Goal: Transaction & Acquisition: Purchase product/service

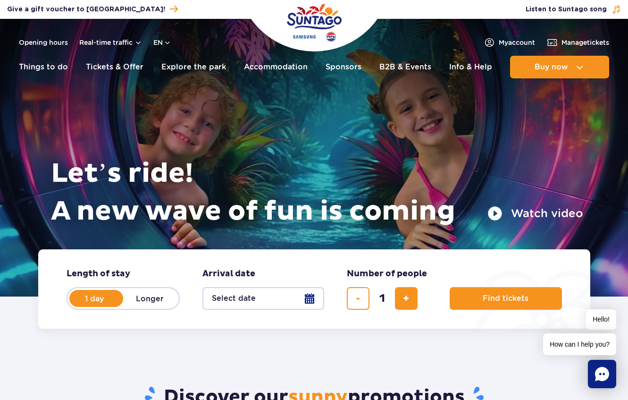
click at [262, 315] on form "Length of stay length of stay in hero 1 day Longer Arrival date Arrival date in…" at bounding box center [314, 288] width 552 height 79
click at [257, 299] on button "Select date" at bounding box center [263, 298] width 122 height 23
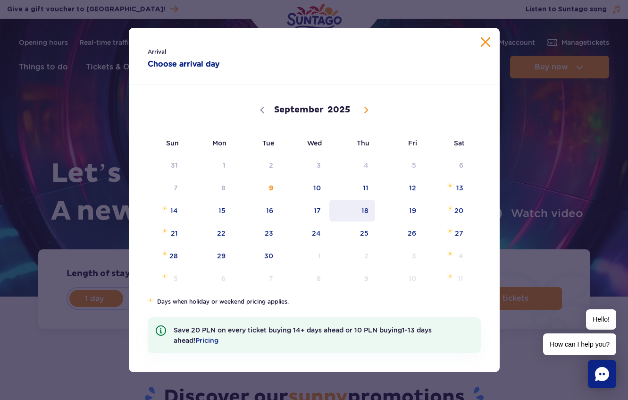
click at [357, 211] on span "18" at bounding box center [353, 211] width 48 height 22
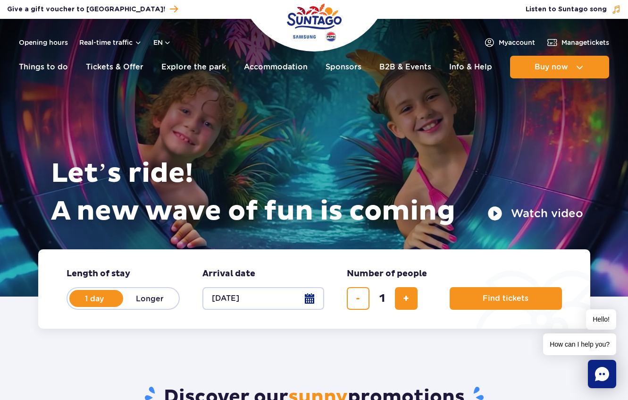
click at [153, 294] on label "Longer" at bounding box center [150, 298] width 54 height 20
click at [134, 306] on input "Longer" at bounding box center [128, 307] width 10 height 2
radio input "false"
radio input "true"
click at [247, 300] on button "Select date" at bounding box center [263, 298] width 122 height 23
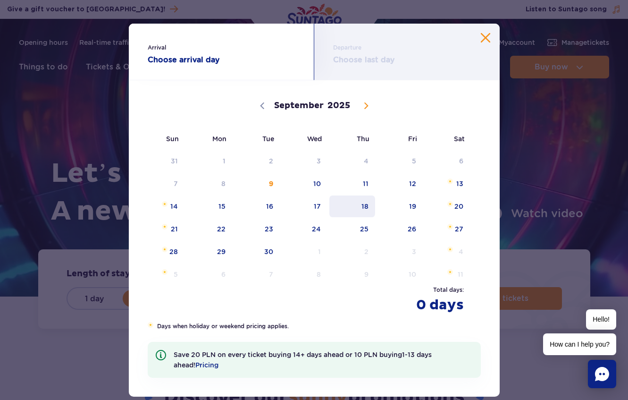
click at [362, 204] on span "18" at bounding box center [353, 206] width 48 height 22
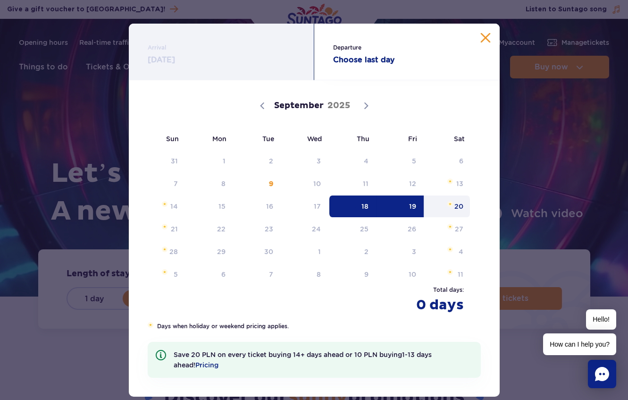
click at [465, 209] on span "20" at bounding box center [448, 206] width 48 height 22
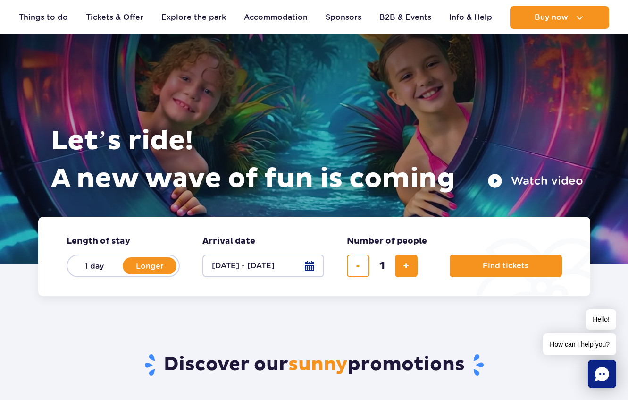
scroll to position [34, 0]
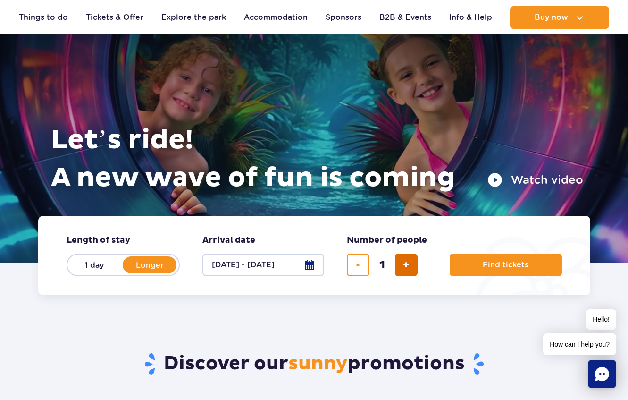
click at [411, 270] on button "add ticket" at bounding box center [406, 264] width 23 height 23
type input "3"
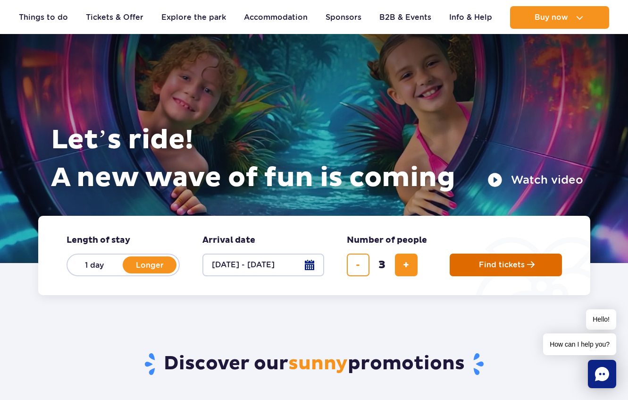
click at [496, 270] on button "Find tickets" at bounding box center [506, 264] width 112 height 23
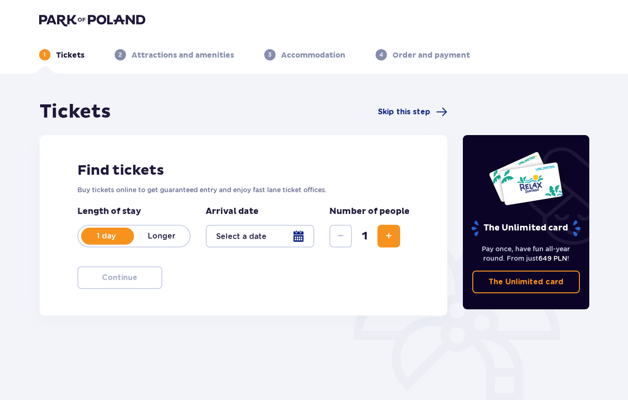
type input "18.09.25 - 20.09.25"
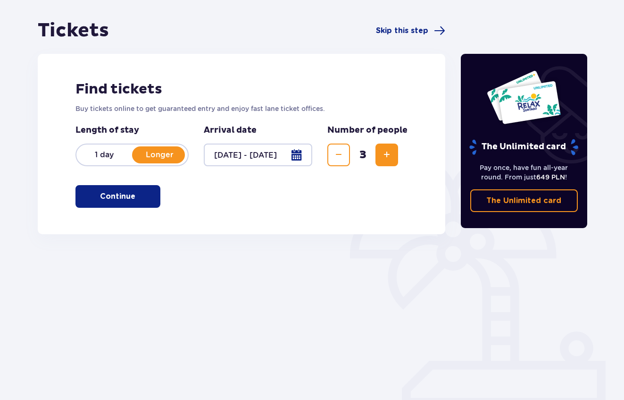
scroll to position [81, 0]
click at [100, 200] on p "Continue" at bounding box center [117, 196] width 35 height 10
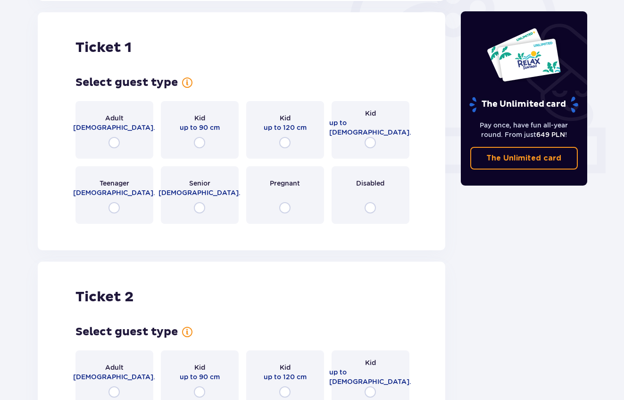
scroll to position [315, 0]
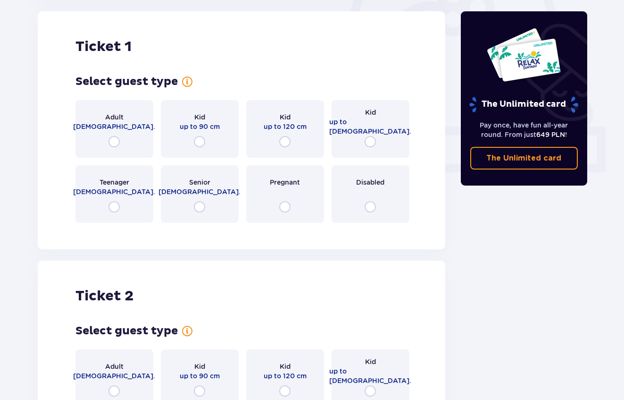
click at [112, 141] on input "radio" at bounding box center [114, 141] width 11 height 11
radio input "true"
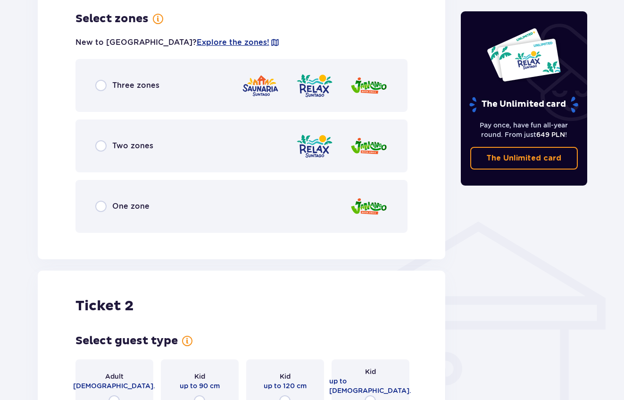
scroll to position [546, 0]
click at [103, 193] on div "One zone" at bounding box center [242, 205] width 333 height 53
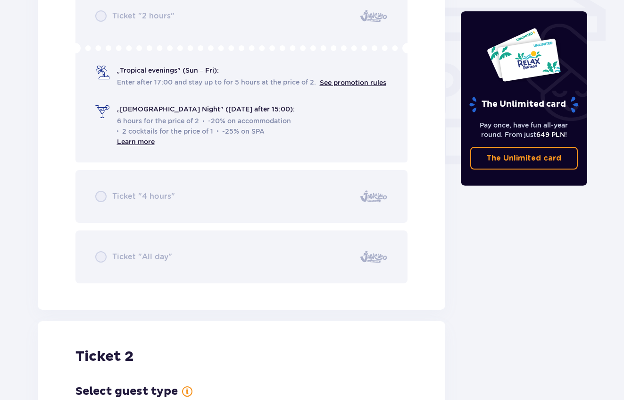
scroll to position [834, 0]
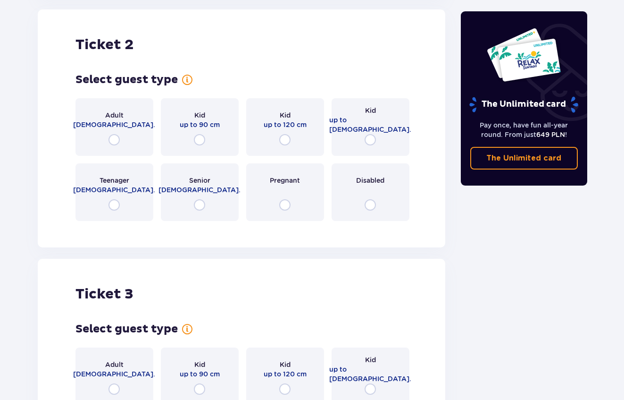
click at [110, 140] on input "radio" at bounding box center [114, 139] width 11 height 11
radio input "true"
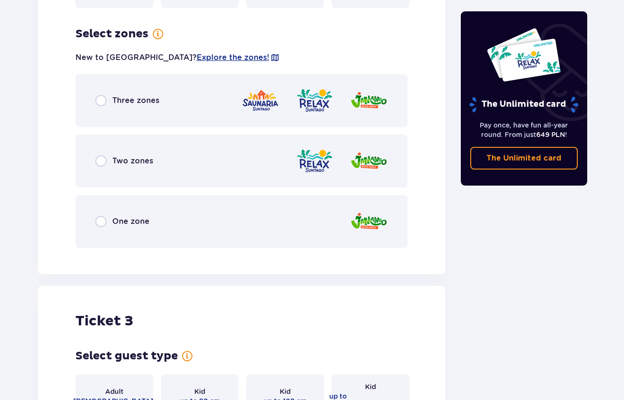
scroll to position [1373, 0]
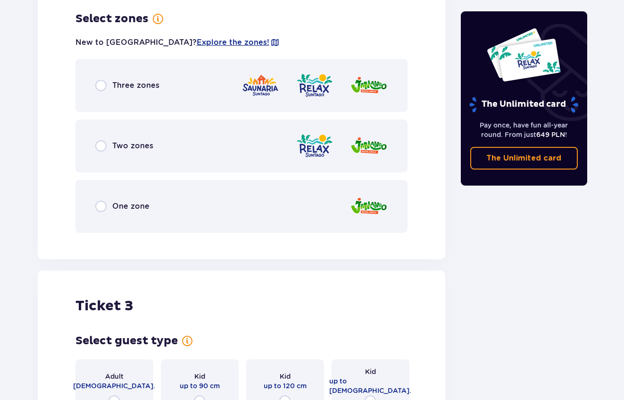
click at [99, 201] on input "radio" at bounding box center [100, 206] width 11 height 11
radio input "true"
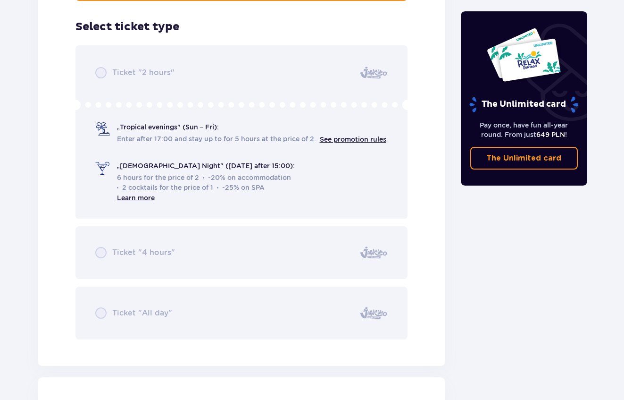
scroll to position [1613, 0]
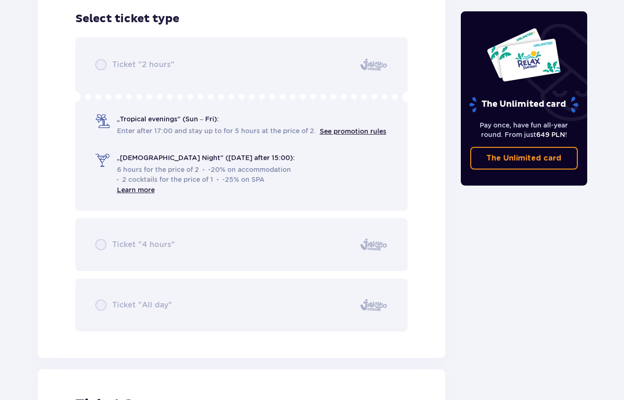
click at [100, 69] on div "Ticket "2 hours" „Tropical evenings" (Sun – Fri): Enter after 17:00 and stay up…" at bounding box center [242, 184] width 333 height 295
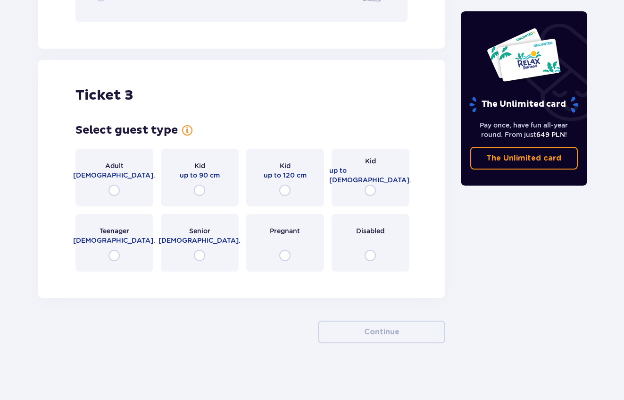
scroll to position [1922, 0]
click at [283, 192] on input "radio" at bounding box center [284, 190] width 11 height 11
radio input "true"
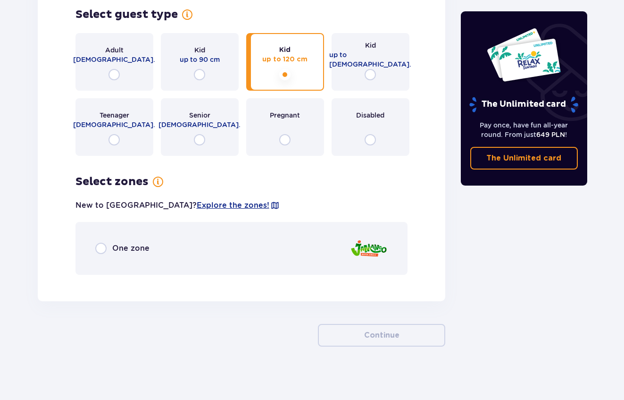
scroll to position [2041, 0]
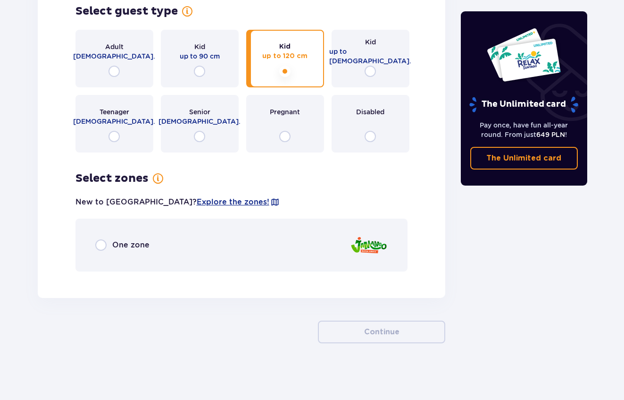
click at [128, 248] on p "One zone" at bounding box center [130, 245] width 37 height 10
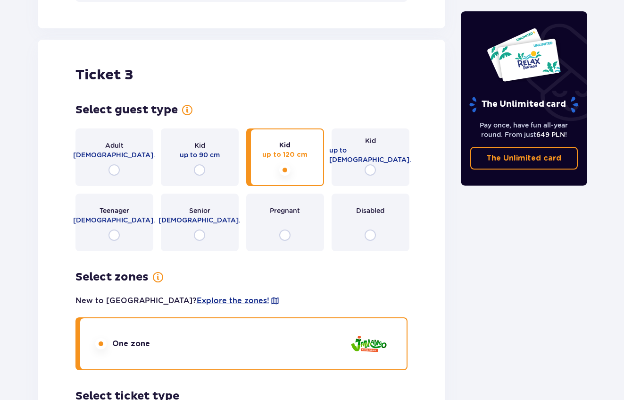
scroll to position [1917, 0]
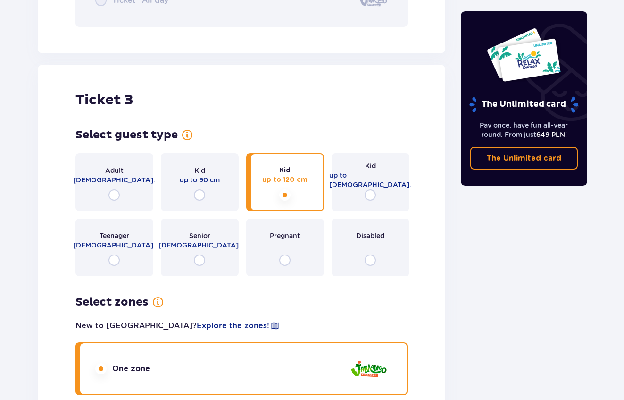
click at [362, 192] on div "Kid up to 16 y.o." at bounding box center [371, 182] width 78 height 58
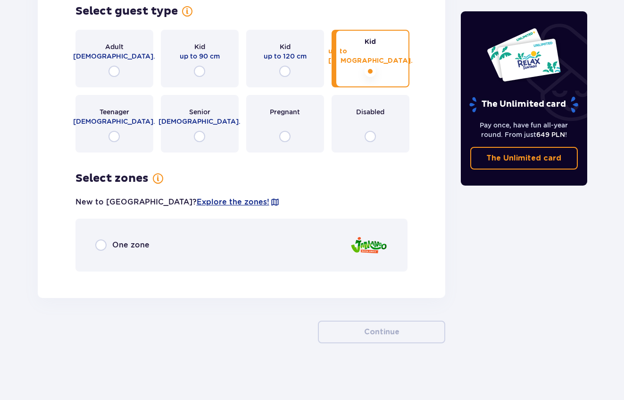
scroll to position [2041, 0]
click at [285, 66] on input "radio" at bounding box center [284, 71] width 11 height 11
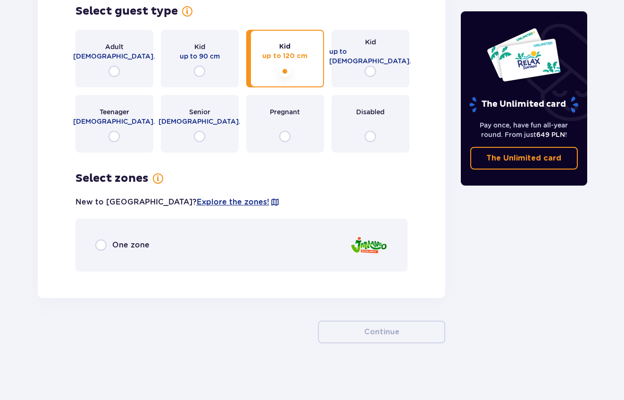
click at [366, 63] on div "Kid up to 16 y.o." at bounding box center [371, 59] width 78 height 58
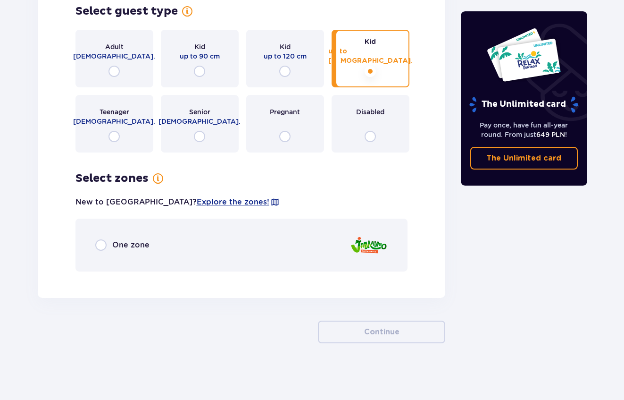
click at [101, 233] on div "One zone" at bounding box center [242, 245] width 333 height 53
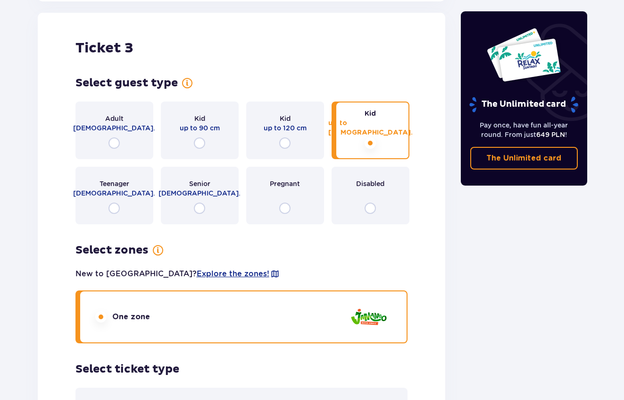
scroll to position [1968, 0]
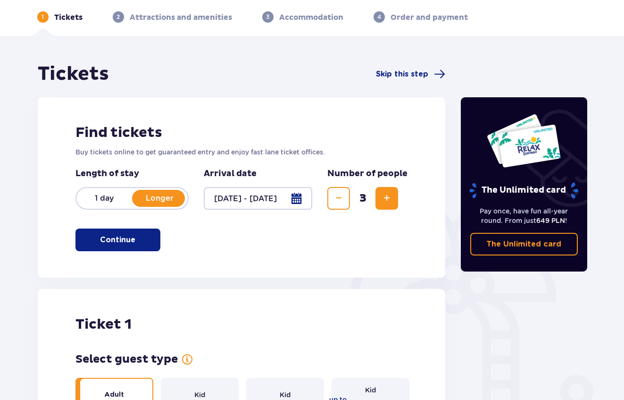
click at [109, 244] on p "Continue" at bounding box center [117, 240] width 35 height 10
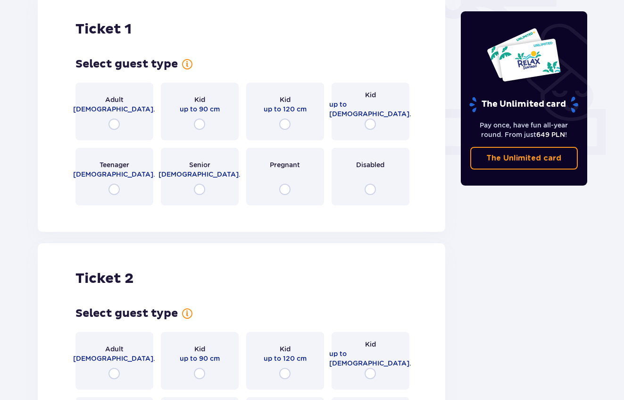
scroll to position [323, 0]
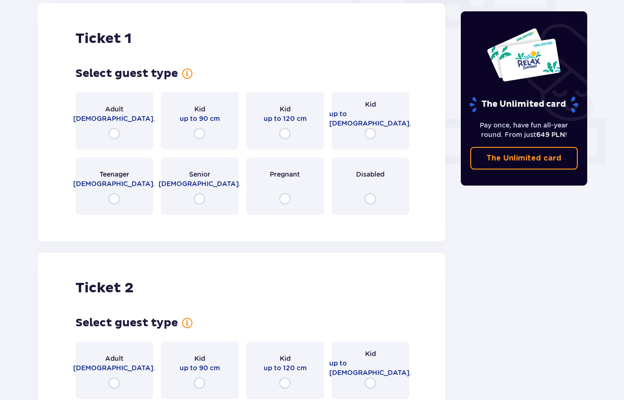
click at [112, 131] on input "radio" at bounding box center [114, 133] width 11 height 11
radio input "true"
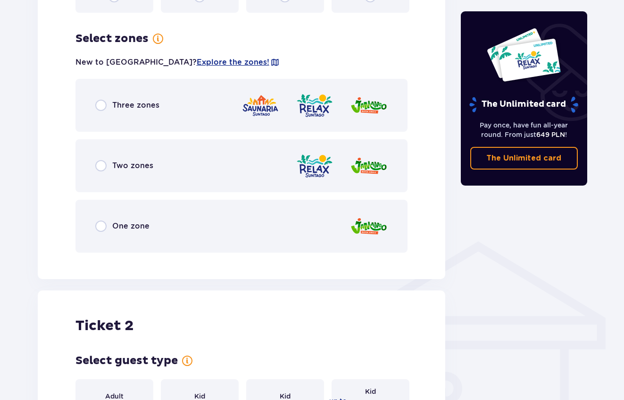
click at [145, 227] on p "One zone" at bounding box center [130, 226] width 37 height 10
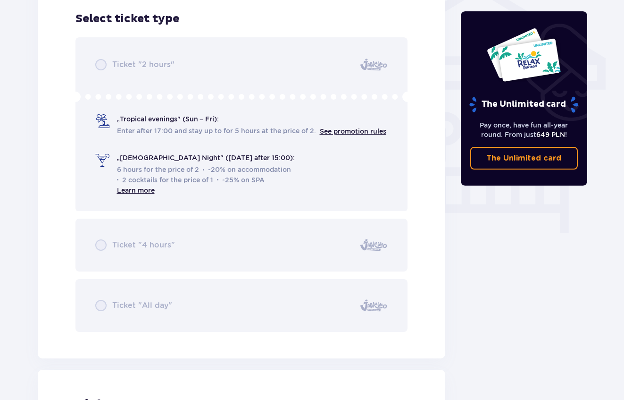
scroll to position [785, 0]
click at [95, 66] on div "Ticket "2 hours" „Tropical evenings" (Sun – Fri): Enter after 17:00 and stay up…" at bounding box center [242, 184] width 333 height 295
click at [119, 223] on div "Ticket "2 hours" „Tropical evenings" (Sun – Fri): Enter after 17:00 and stay up…" at bounding box center [242, 184] width 333 height 295
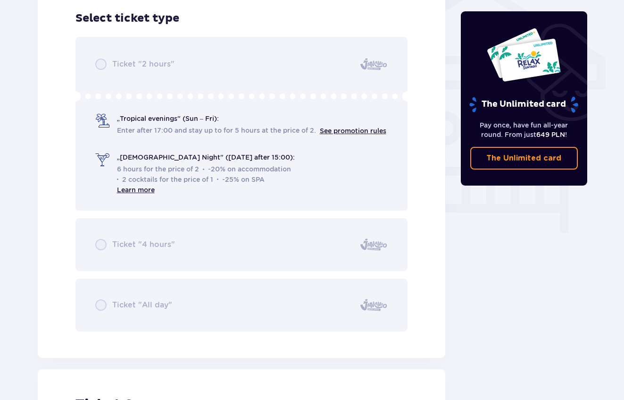
click at [113, 231] on div "Ticket "2 hours" „Tropical evenings" (Sun – Fri): Enter after 17:00 and stay up…" at bounding box center [242, 184] width 333 height 295
click at [94, 243] on div "Ticket "2 hours" „Tropical evenings" (Sun – Fri): Enter after 17:00 and stay up…" at bounding box center [242, 184] width 333 height 295
click at [100, 306] on div "Ticket "2 hours" „Tropical evenings" (Sun – Fri): Enter after 17:00 and stay up…" at bounding box center [242, 184] width 333 height 295
click at [379, 308] on div "Ticket "2 hours" „Tropical evenings" (Sun – Fri): Enter after 17:00 and stay up…" at bounding box center [242, 184] width 333 height 295
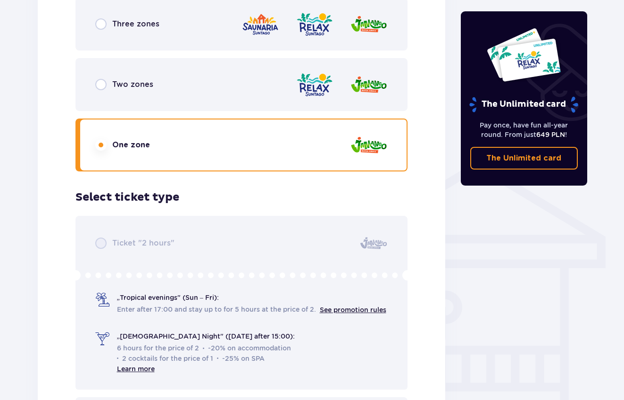
scroll to position [603, 0]
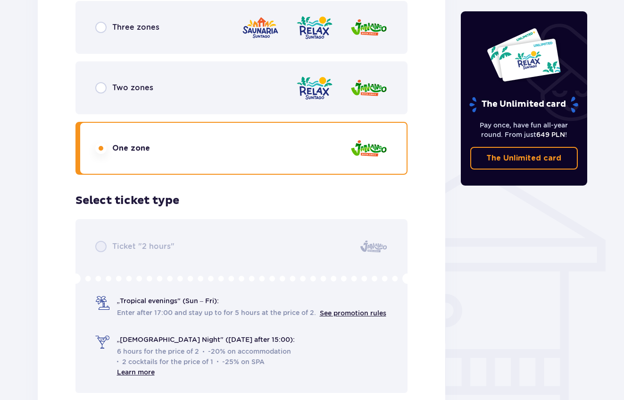
click at [161, 93] on div "Two zones" at bounding box center [242, 87] width 333 height 53
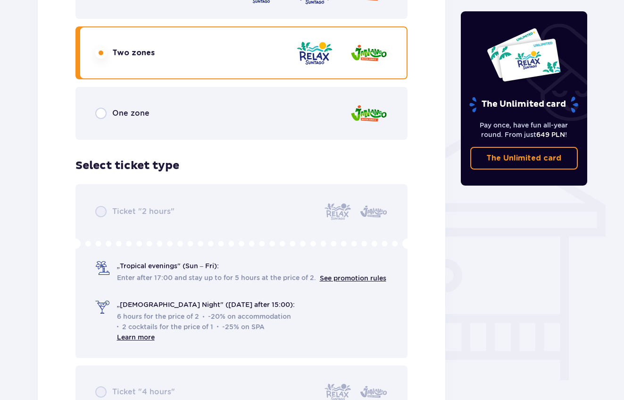
scroll to position [566, 0]
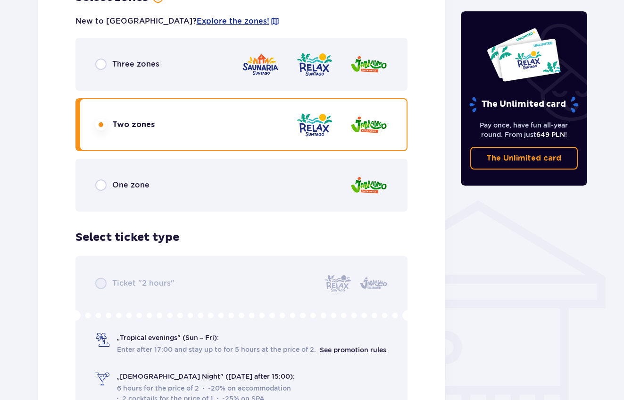
click at [162, 83] on div "Three zones" at bounding box center [242, 64] width 333 height 53
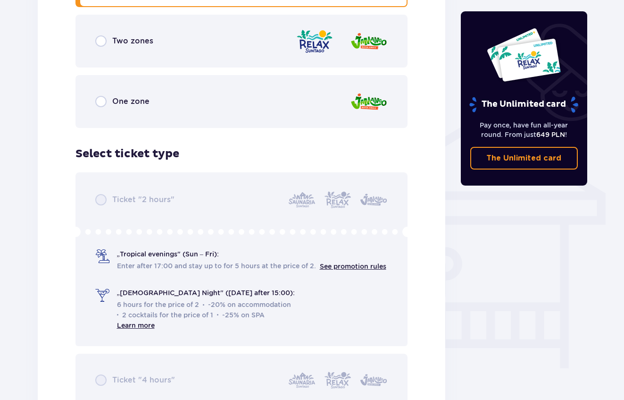
click at [162, 83] on div "One zone" at bounding box center [242, 101] width 333 height 53
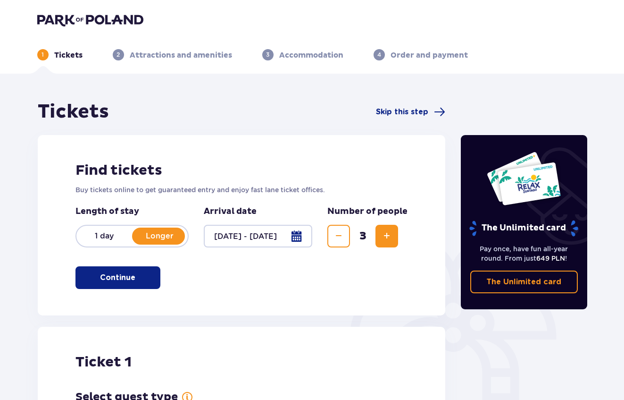
scroll to position [0, 0]
click at [52, 106] on h1 "Tickets" at bounding box center [73, 112] width 71 height 24
click at [83, 14] on img at bounding box center [90, 19] width 106 height 13
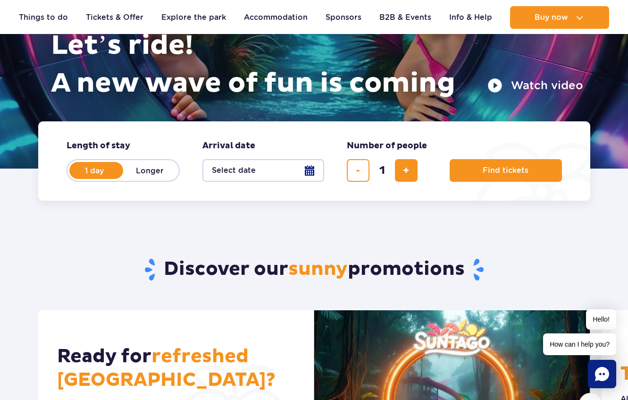
scroll to position [130, 0]
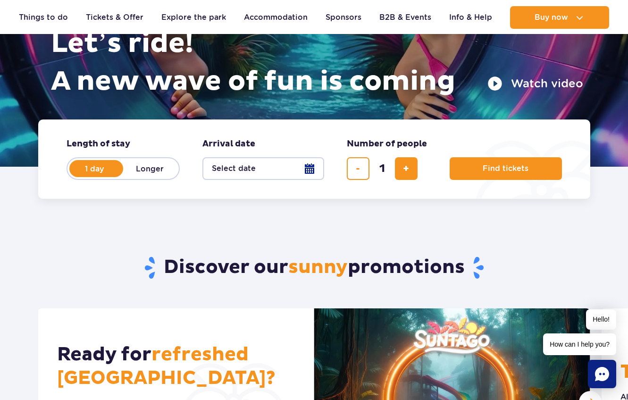
click at [147, 154] on fieldset "Length of stay length of stay in hero 1 day Longer" at bounding box center [123, 159] width 113 height 42
click at [148, 184] on form "Length of stay length of stay in hero 1 day Longer Arrival date Arrival date in…" at bounding box center [314, 158] width 552 height 79
click at [149, 162] on label "Longer" at bounding box center [150, 169] width 54 height 20
click at [134, 177] on input "Longer" at bounding box center [128, 178] width 10 height 2
radio input "false"
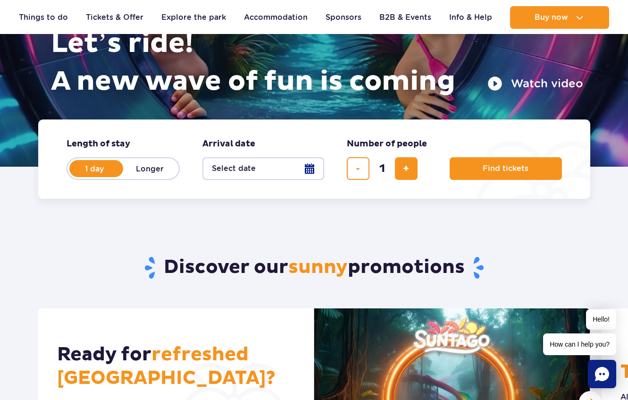
radio input "true"
click at [295, 173] on button "Select date" at bounding box center [263, 168] width 122 height 23
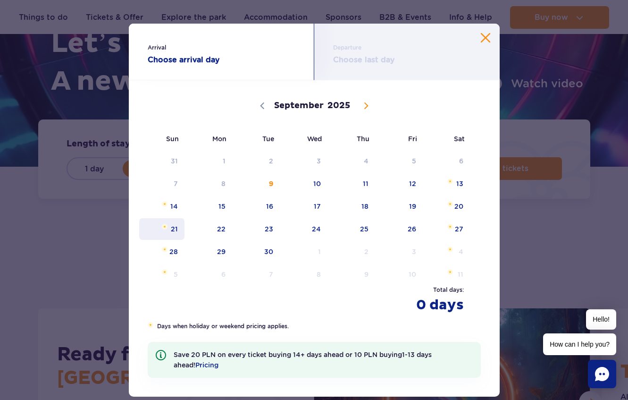
click at [177, 226] on span "21" at bounding box center [162, 229] width 48 height 22
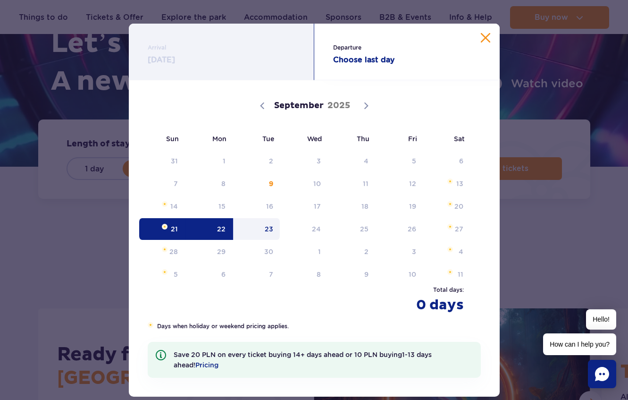
click at [265, 229] on span "23" at bounding box center [257, 229] width 48 height 22
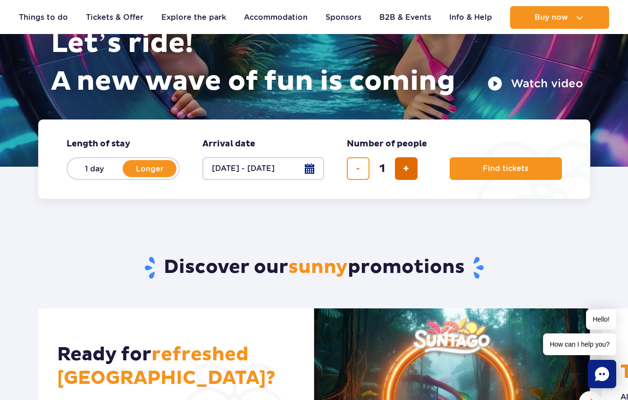
click at [395, 163] on button "add ticket" at bounding box center [406, 168] width 23 height 23
drag, startPoint x: 326, startPoint y: 169, endPoint x: 343, endPoint y: 173, distance: 17.5
click at [326, 169] on form "Length of stay length of stay in hero 1 day Longer Arrival date Arrival date in…" at bounding box center [314, 158] width 552 height 79
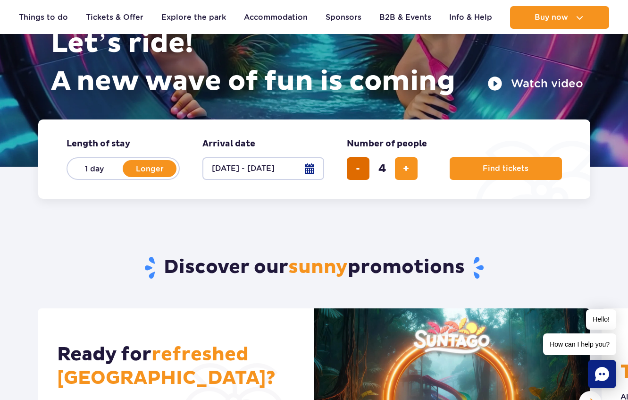
click at [354, 172] on button "remove ticket" at bounding box center [358, 168] width 23 height 23
type input "3"
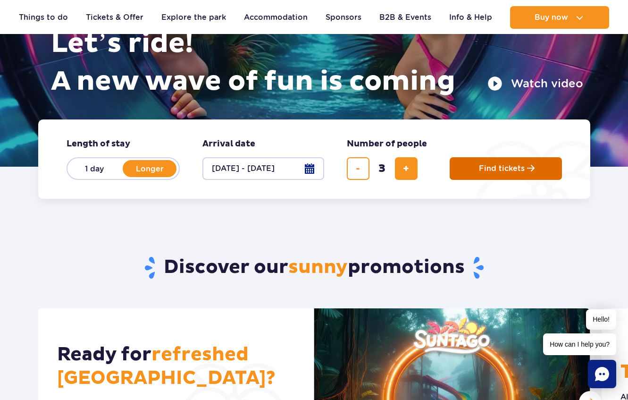
click at [500, 179] on button "Find tickets" at bounding box center [506, 168] width 112 height 23
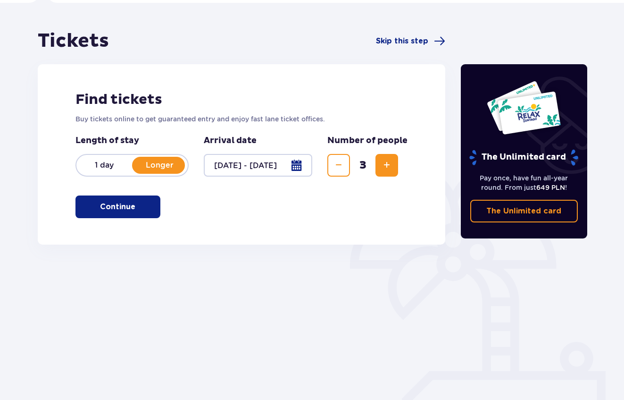
scroll to position [70, 0]
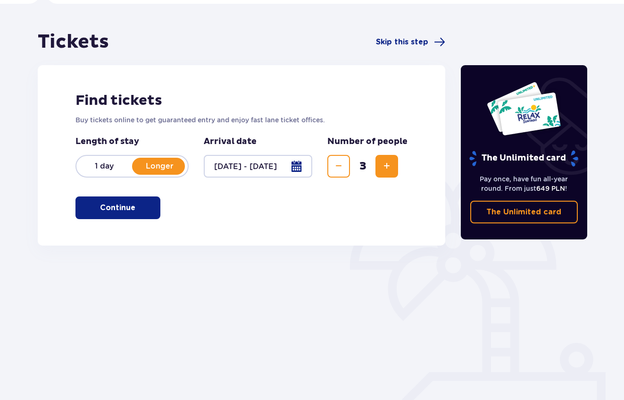
click at [112, 206] on p "Continue" at bounding box center [117, 207] width 35 height 10
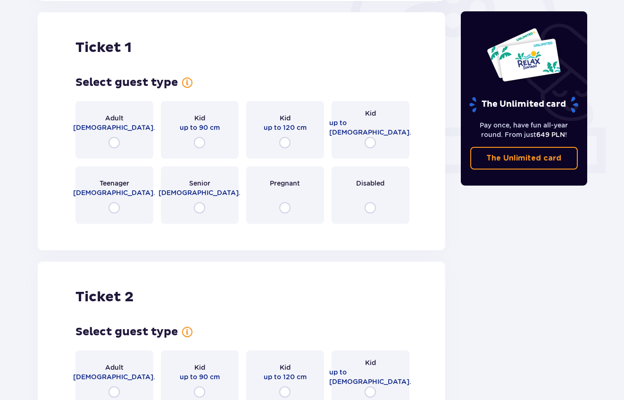
scroll to position [315, 0]
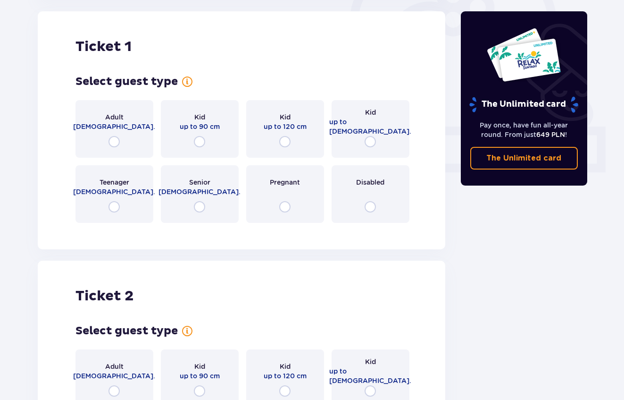
click at [124, 133] on div "Adult 18 - 65 y.o." at bounding box center [115, 129] width 78 height 58
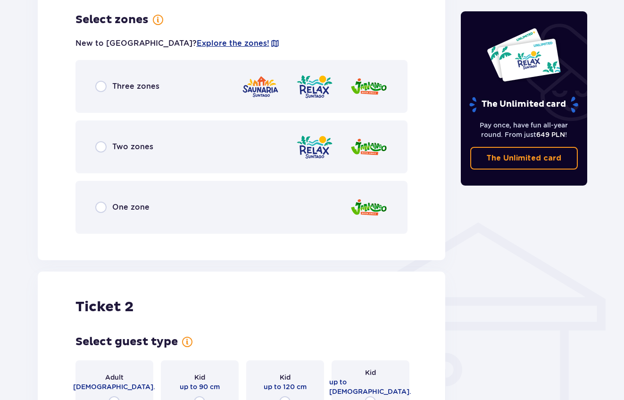
scroll to position [546, 0]
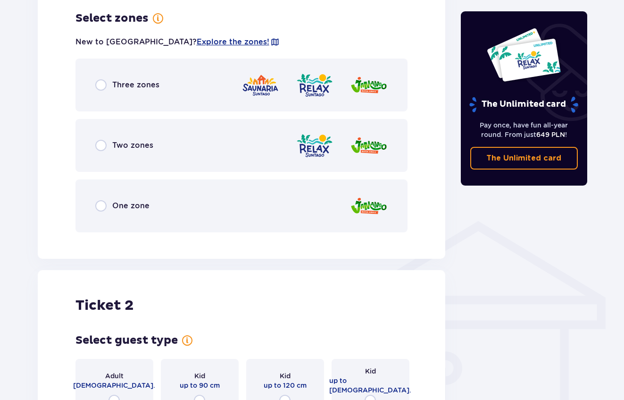
click at [126, 189] on div "One zone" at bounding box center [242, 205] width 333 height 53
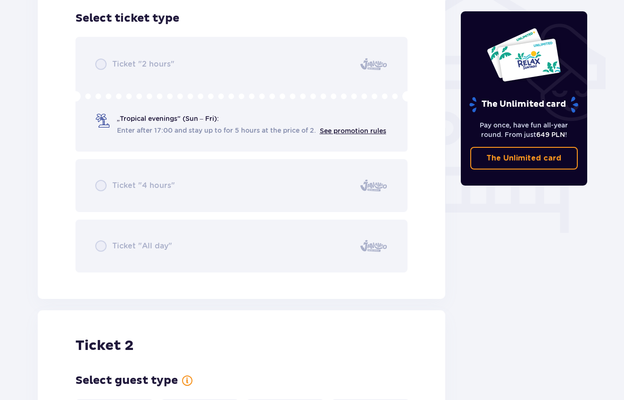
scroll to position [786, 0]
click at [370, 56] on div "Ticket "2 hours" „Tropical evenings" (Sun – Fri): Enter after 17:00 and stay up…" at bounding box center [242, 154] width 333 height 236
click at [105, 186] on div "Ticket "2 hours" „Tropical evenings" (Sun – Fri): Enter after 17:00 and stay up…" at bounding box center [242, 154] width 333 height 236
click at [110, 244] on div "Ticket "2 hours" „Tropical evenings" (Sun – Fri): Enter after 17:00 and stay up…" at bounding box center [242, 154] width 333 height 236
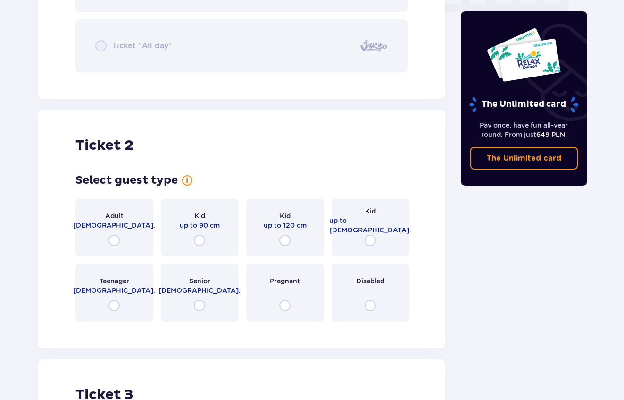
scroll to position [989, 0]
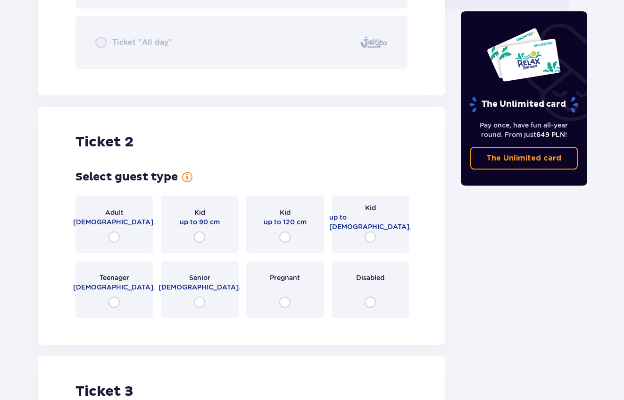
click at [114, 233] on input "radio" at bounding box center [114, 236] width 11 height 11
radio input "true"
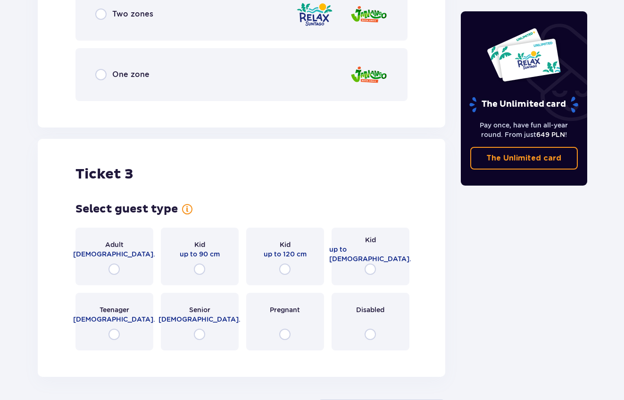
click at [118, 262] on div "Adult 18 - 65 y.o." at bounding box center [115, 257] width 78 height 58
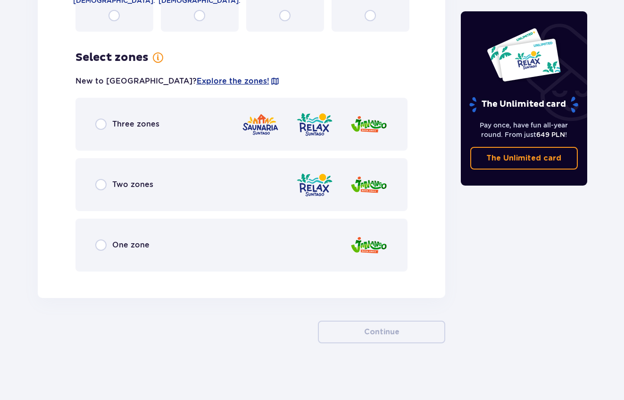
click at [123, 239] on div "One zone" at bounding box center [242, 245] width 333 height 53
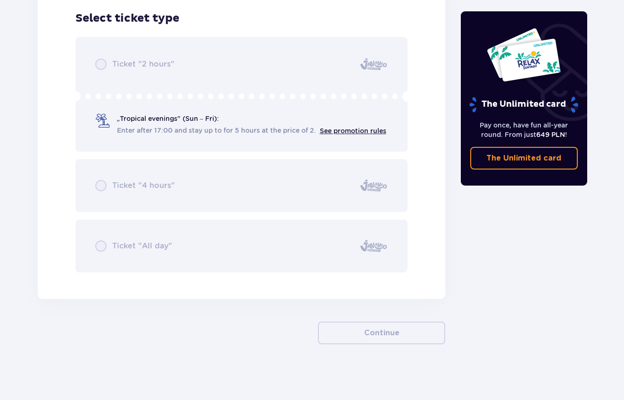
scroll to position [2042, 0]
click at [120, 246] on div "Ticket "2 hours" „Tropical evenings" (Sun – Fri): Enter after 17:00 and stay up…" at bounding box center [242, 156] width 333 height 236
click at [103, 57] on div "Ticket "2 hours" „Tropical evenings" (Sun – Fri): Enter after 17:00 and stay up…" at bounding box center [242, 154] width 333 height 236
click at [365, 129] on div "Ticket "2 hours" „Tropical evenings" (Sun – Fri): Enter after 17:00 and stay up…" at bounding box center [242, 154] width 333 height 236
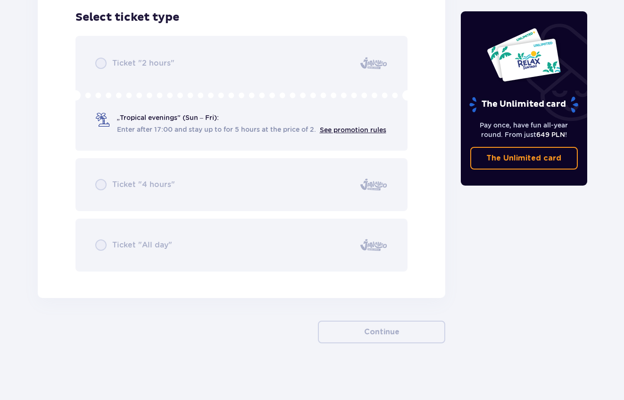
click at [193, 119] on div "Ticket "2 hours" „Tropical evenings" (Sun – Fri): Enter after 17:00 and stay up…" at bounding box center [242, 154] width 333 height 236
click at [95, 235] on div "Ticket "2 hours" „Tropical evenings" (Sun – Fri): Enter after 17:00 and stay up…" at bounding box center [242, 154] width 333 height 236
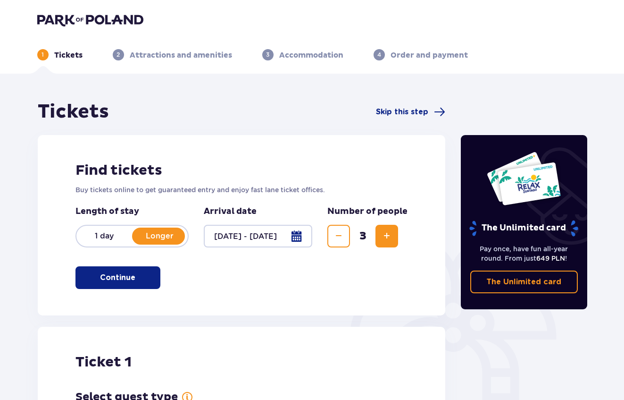
scroll to position [0, 0]
click at [76, 18] on img at bounding box center [90, 19] width 106 height 13
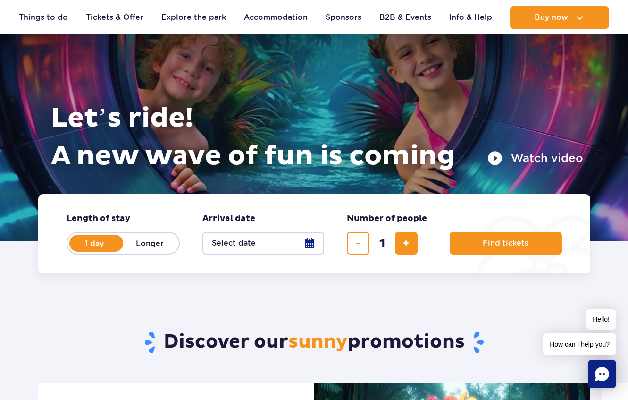
scroll to position [57, 0]
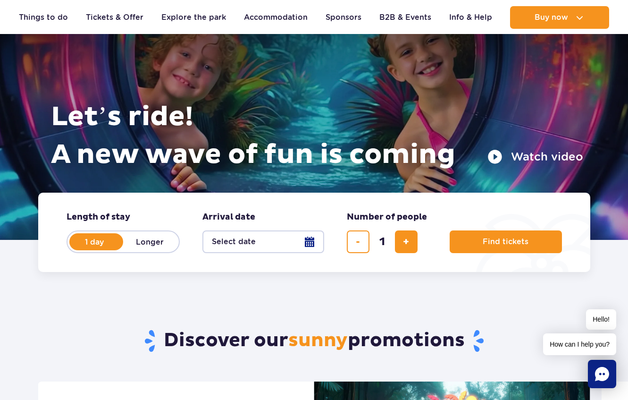
click at [282, 237] on button "Select date" at bounding box center [263, 241] width 122 height 23
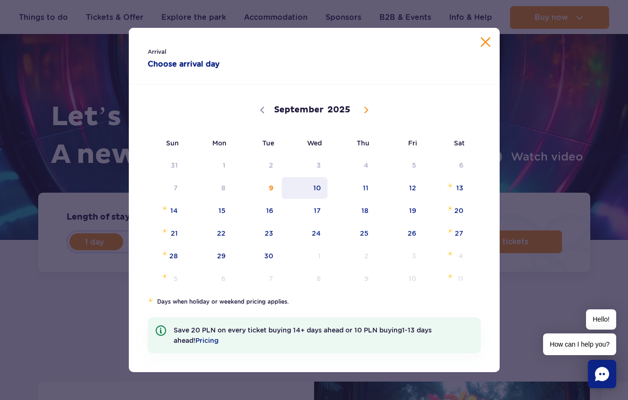
click at [321, 189] on span "10" at bounding box center [305, 188] width 48 height 22
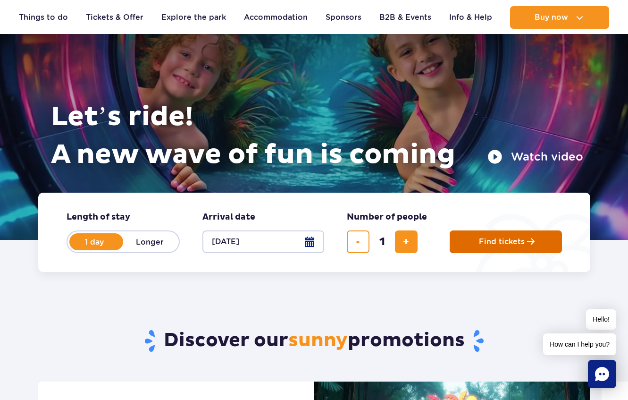
click at [475, 247] on button "Find tickets" at bounding box center [506, 241] width 112 height 23
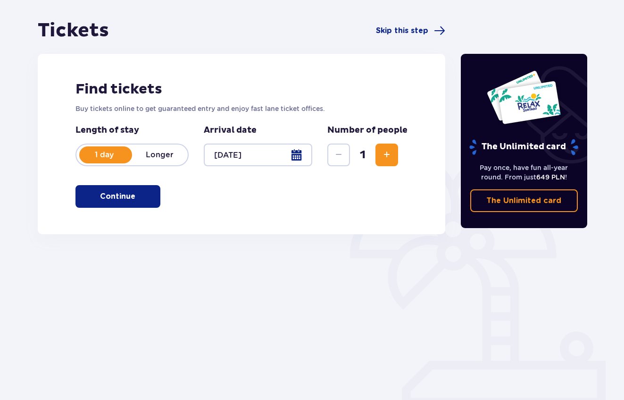
scroll to position [81, 0]
click at [151, 203] on button "Continue" at bounding box center [118, 196] width 85 height 23
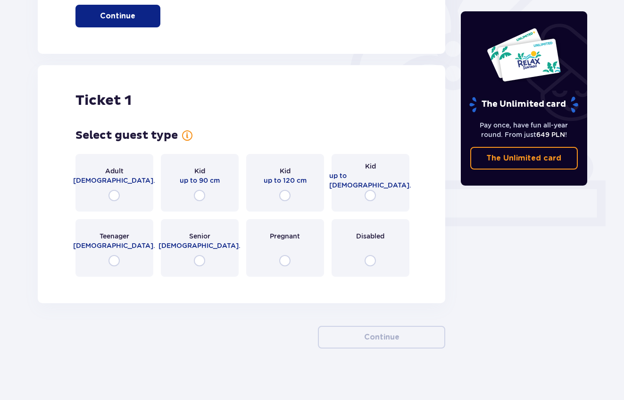
scroll to position [267, 0]
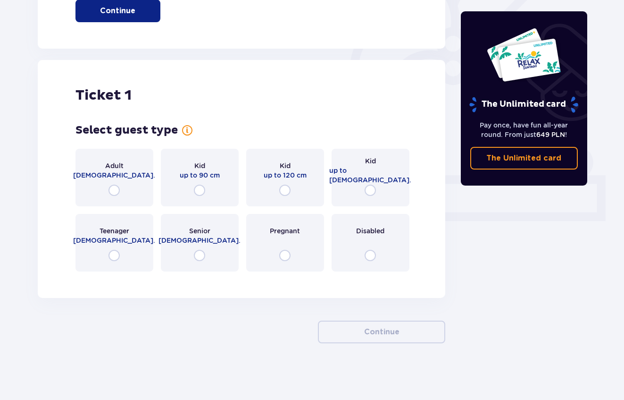
click at [114, 187] on input "radio" at bounding box center [114, 190] width 11 height 11
radio input "true"
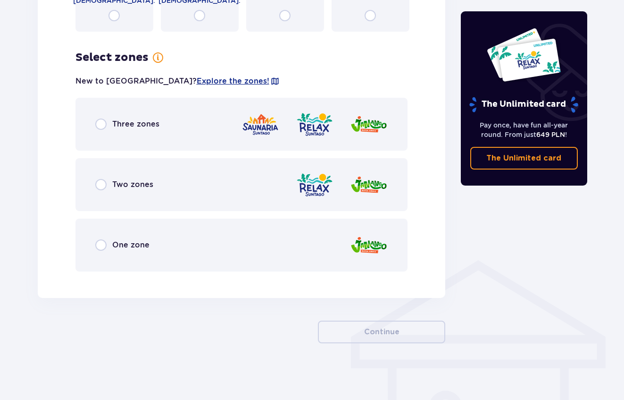
click at [138, 246] on p "One zone" at bounding box center [130, 245] width 37 height 10
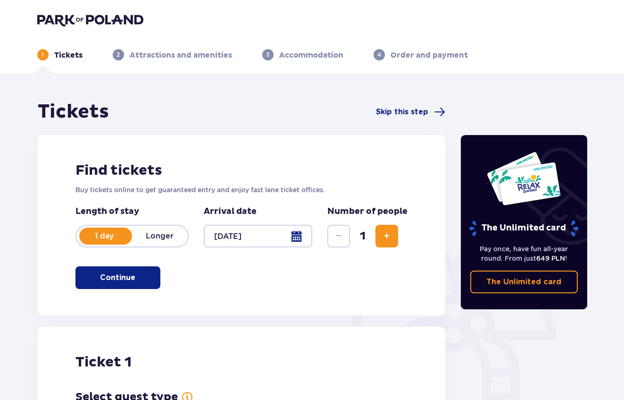
scroll to position [0, 0]
click at [283, 241] on div at bounding box center [258, 236] width 109 height 23
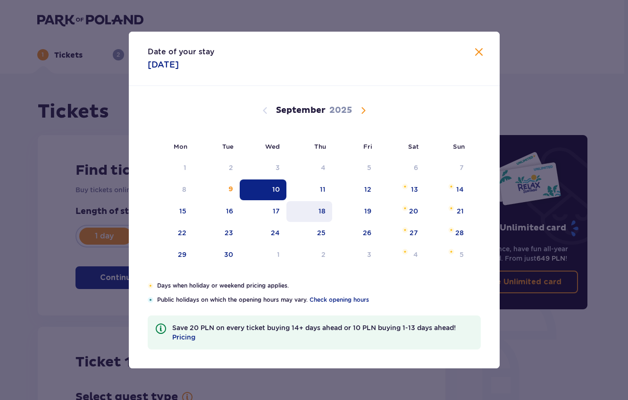
click at [324, 209] on div "18" at bounding box center [322, 210] width 7 height 9
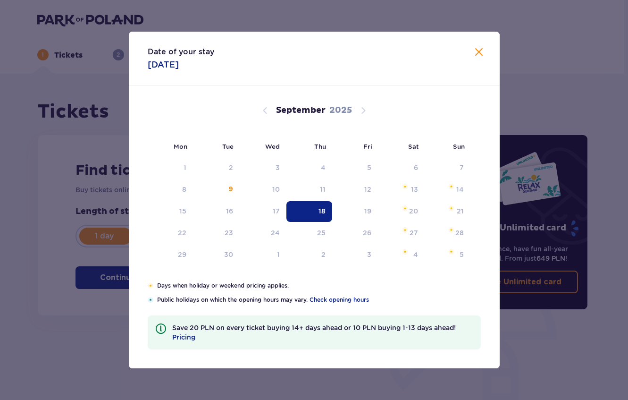
type input "18.09.25"
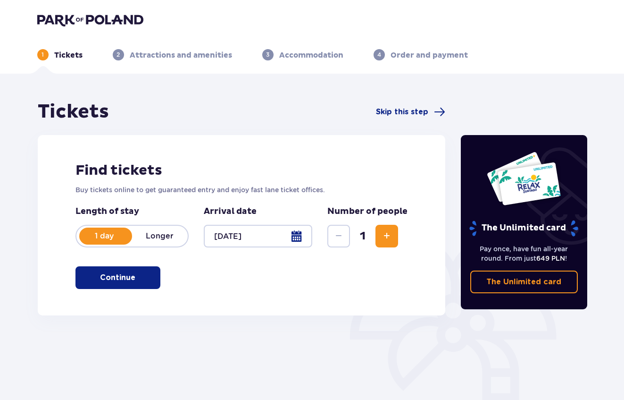
click at [100, 276] on p "Continue" at bounding box center [117, 277] width 35 height 10
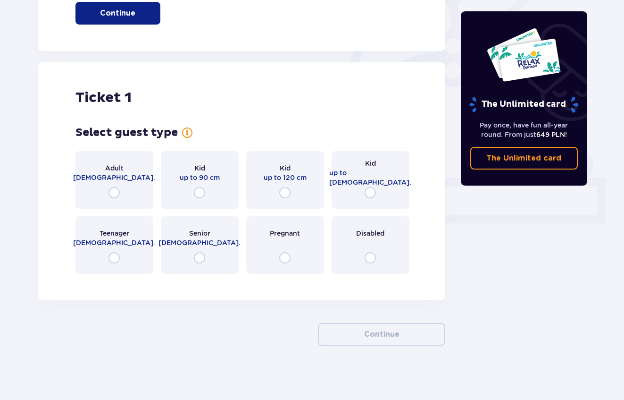
scroll to position [267, 0]
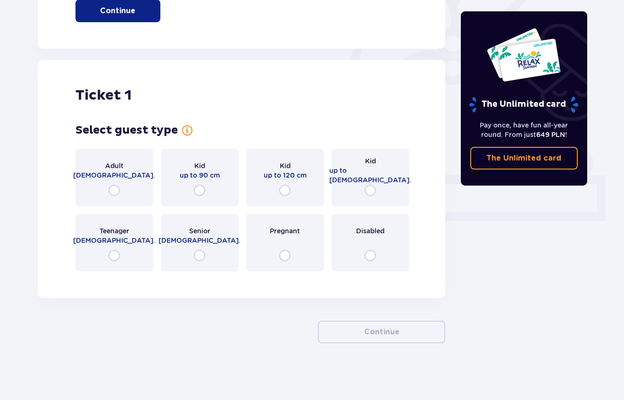
click at [117, 181] on div "Adult 18 - 65 y.o." at bounding box center [115, 178] width 78 height 58
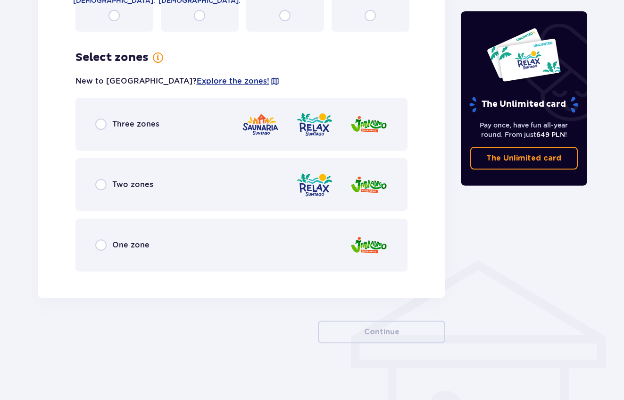
click at [121, 241] on p "One zone" at bounding box center [130, 245] width 37 height 10
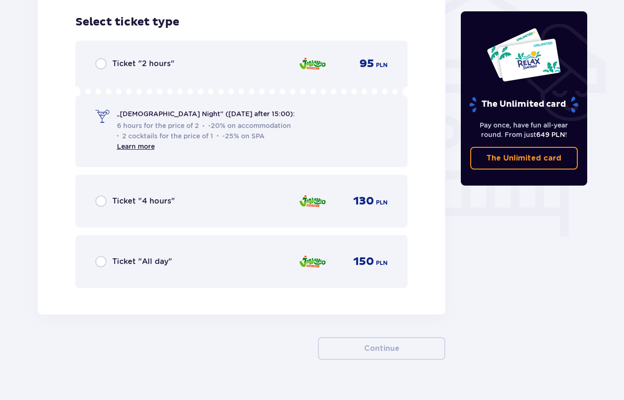
scroll to position [785, 0]
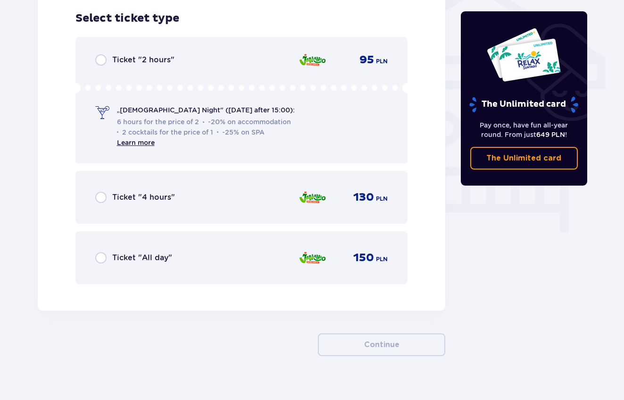
click at [117, 258] on p "Ticket "All day"" at bounding box center [142, 258] width 60 height 10
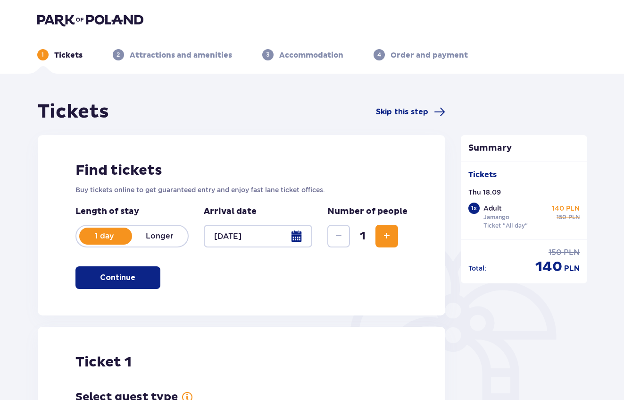
scroll to position [0, 0]
click at [70, 109] on h1 "Tickets" at bounding box center [73, 112] width 71 height 24
click at [168, 240] on p "Longer" at bounding box center [160, 236] width 56 height 10
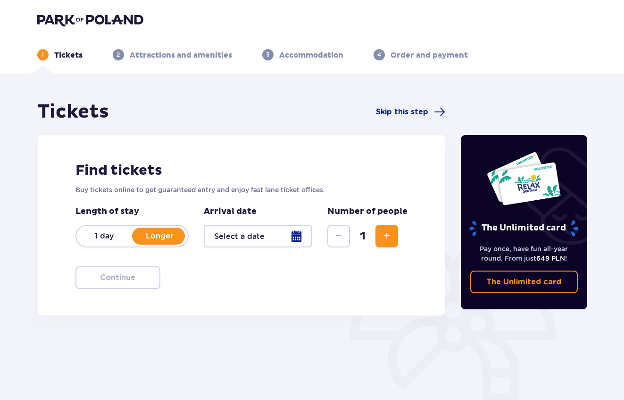
click at [247, 232] on div at bounding box center [258, 236] width 109 height 23
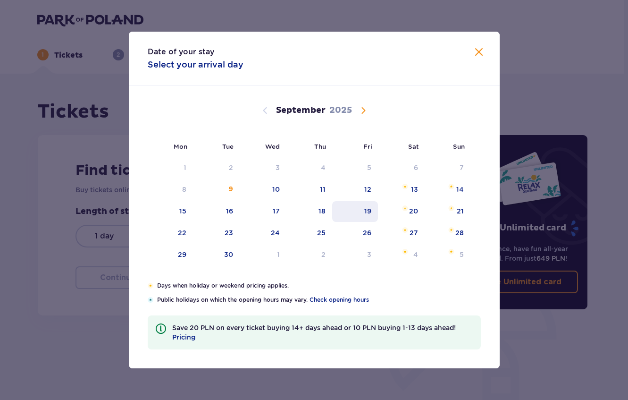
click at [366, 209] on div "19" at bounding box center [367, 210] width 7 height 9
click at [418, 210] on div "20" at bounding box center [413, 210] width 9 height 9
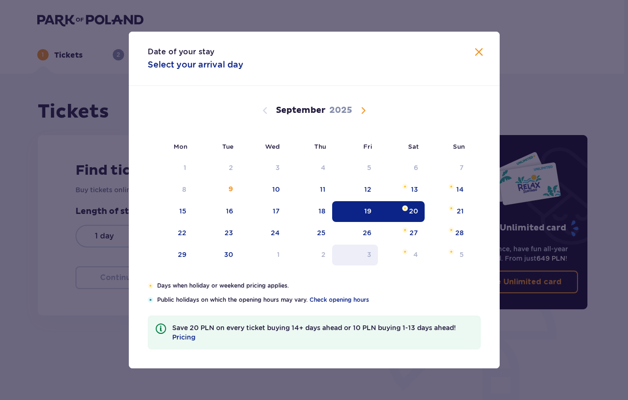
type input "19.09.25 - 20.09.25"
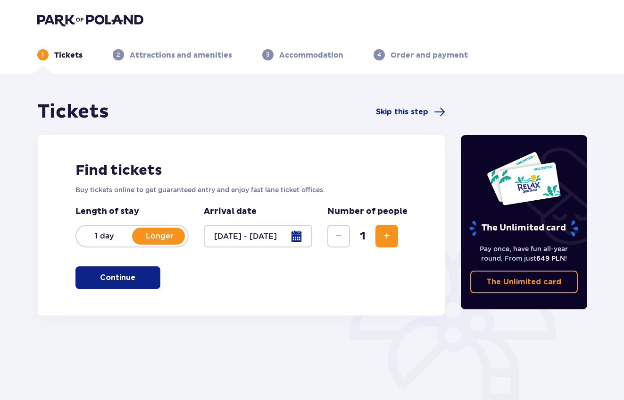
click at [93, 276] on button "Continue" at bounding box center [118, 277] width 85 height 23
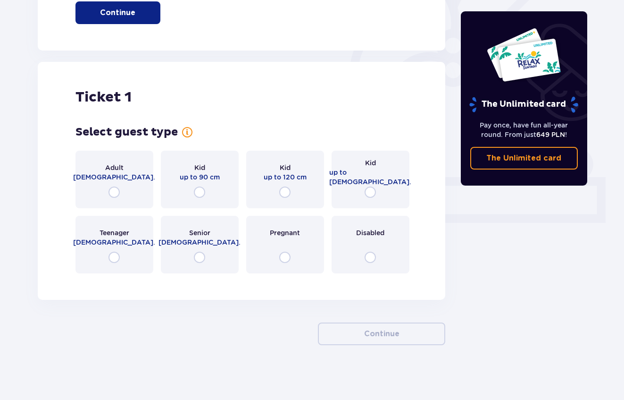
scroll to position [267, 0]
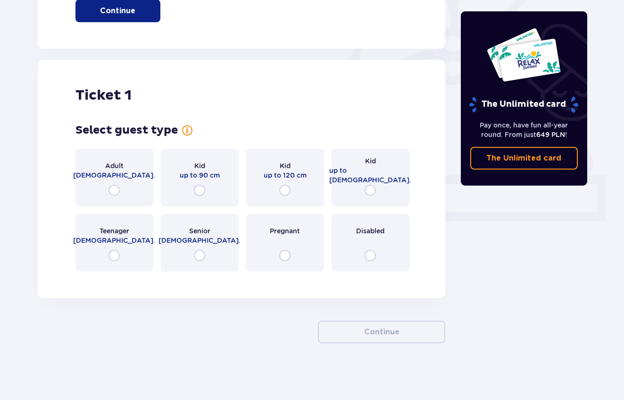
click at [106, 169] on p "Adult" at bounding box center [114, 165] width 18 height 9
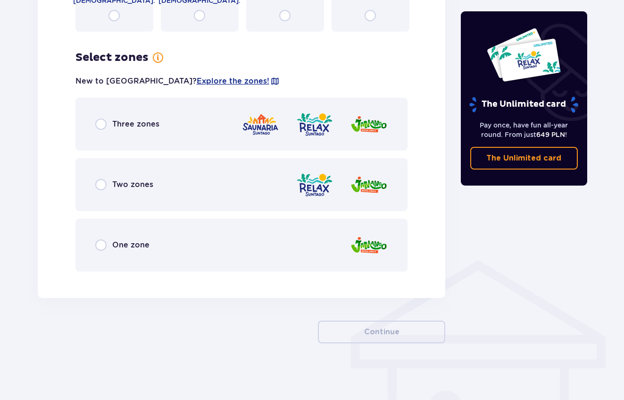
click at [125, 252] on div "One zone" at bounding box center [242, 245] width 333 height 53
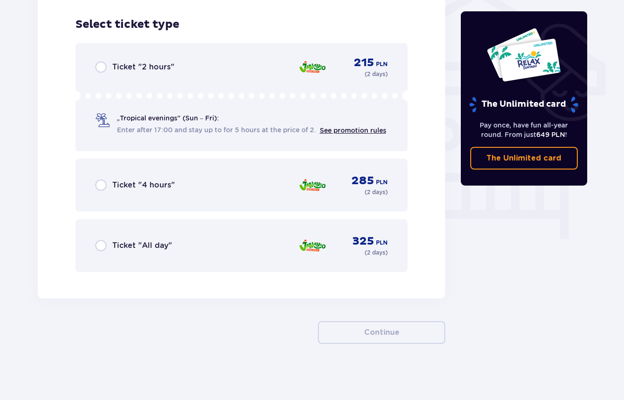
scroll to position [780, 0]
click at [106, 247] on input "radio" at bounding box center [100, 244] width 11 height 11
radio input "true"
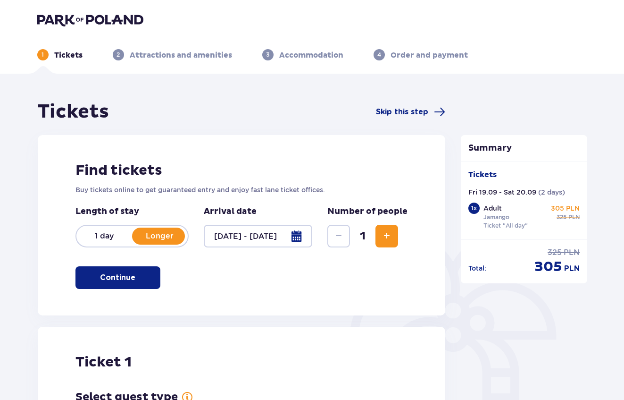
scroll to position [0, 0]
click at [300, 236] on div at bounding box center [258, 236] width 109 height 23
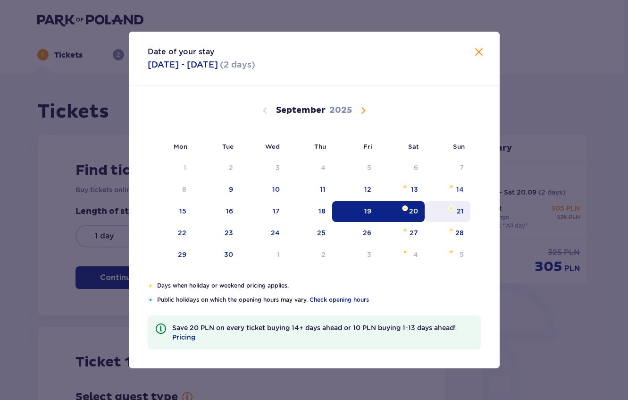
click at [458, 212] on div "21" at bounding box center [460, 210] width 7 height 9
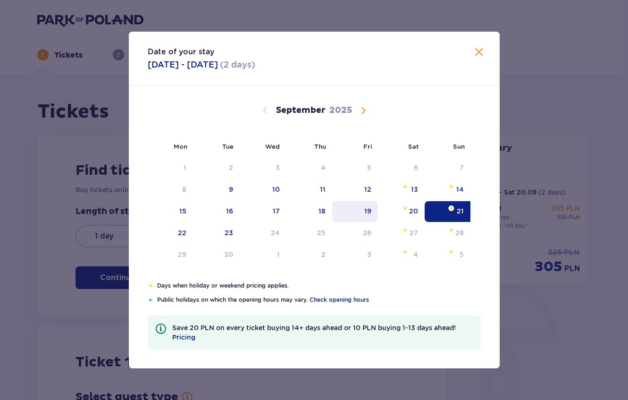
click at [363, 212] on div "19" at bounding box center [355, 211] width 46 height 21
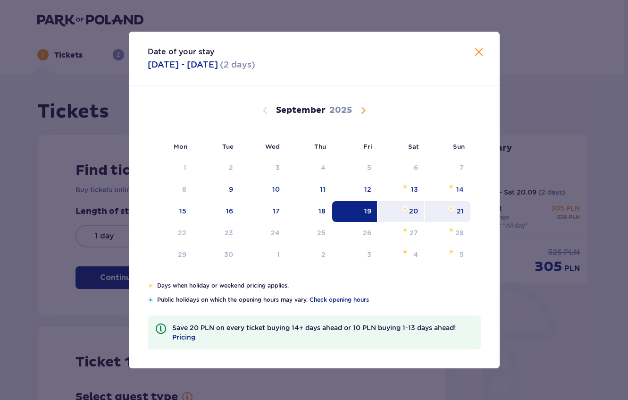
click at [461, 211] on div "21" at bounding box center [460, 210] width 7 height 9
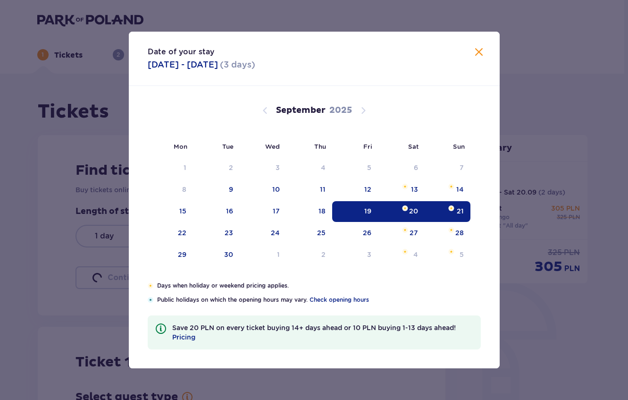
type input "19.09.25 - 21.09.25"
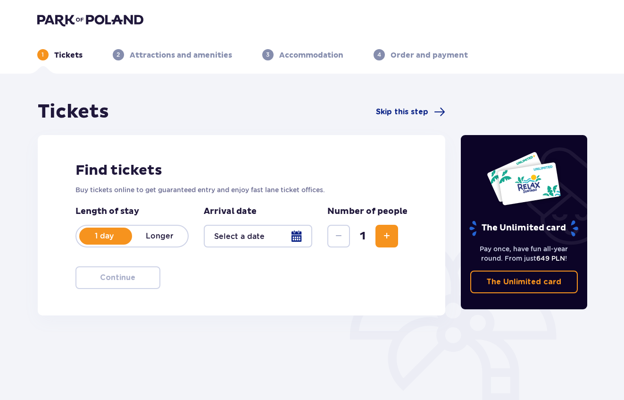
click at [481, 52] on ul "1 Tickets 2 Attractions and amenities 3 Accommodation 4 Order and payment" at bounding box center [312, 54] width 550 height 11
click at [254, 242] on div at bounding box center [258, 236] width 109 height 23
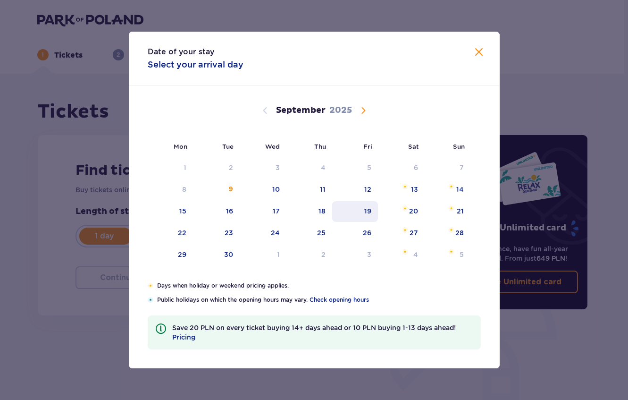
click at [363, 211] on div "19" at bounding box center [355, 211] width 46 height 21
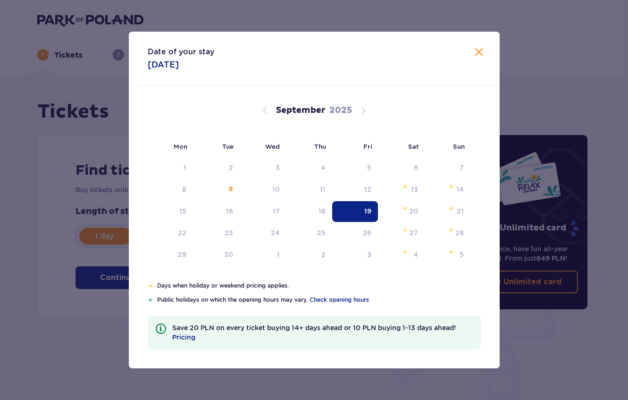
type input "19.09.25"
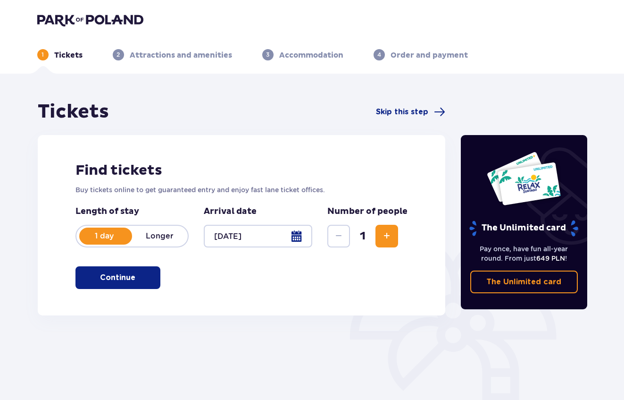
click at [455, 212] on div "The Unlimited card Pay once, have fun all-year round. From just 649 PLN ! The U…" at bounding box center [525, 262] width 142 height 324
click at [152, 240] on p "Longer" at bounding box center [160, 236] width 56 height 10
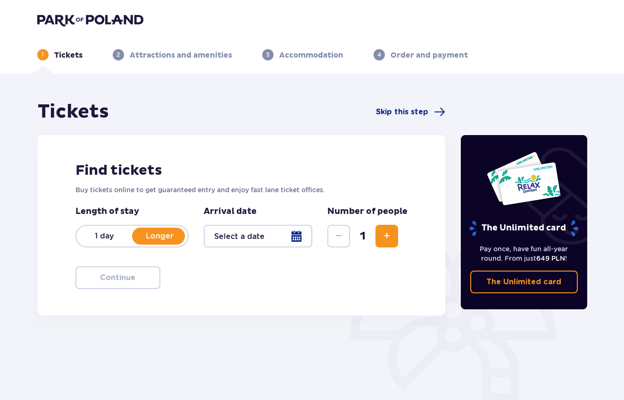
click at [306, 236] on div at bounding box center [258, 236] width 109 height 23
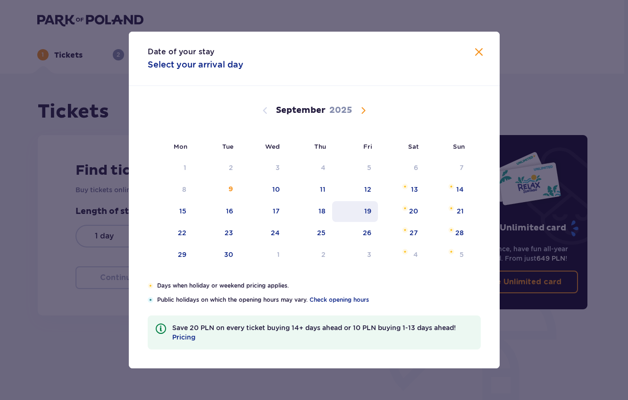
click at [366, 208] on div "19" at bounding box center [367, 210] width 7 height 9
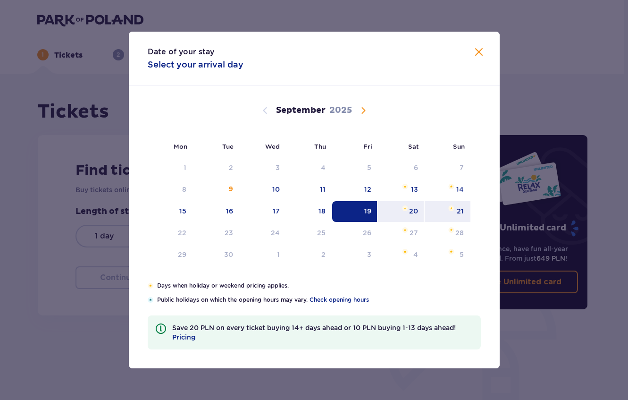
drag, startPoint x: 459, startPoint y: 211, endPoint x: 467, endPoint y: 179, distance: 33.4
click at [459, 211] on div "21" at bounding box center [460, 210] width 7 height 9
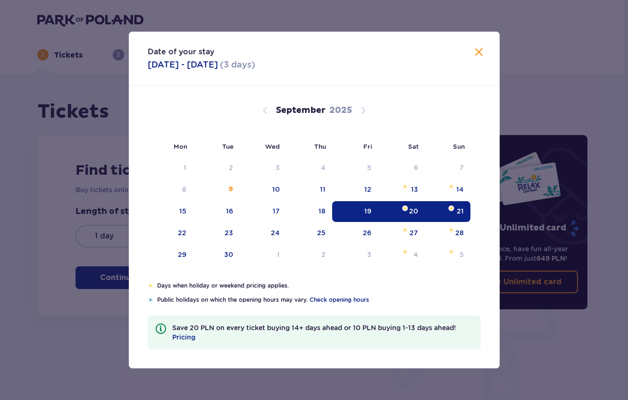
type input "19.09.25 - 21.09.25"
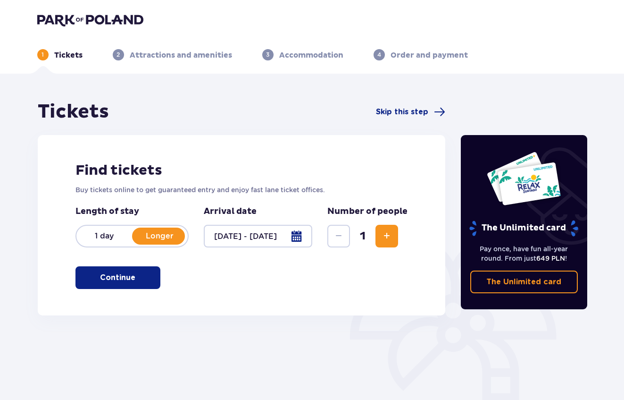
click at [476, 53] on ul "1 Tickets 2 Attractions and amenities 3 Accommodation 4 Order and payment" at bounding box center [312, 54] width 550 height 11
click at [125, 270] on button "Continue" at bounding box center [118, 277] width 85 height 23
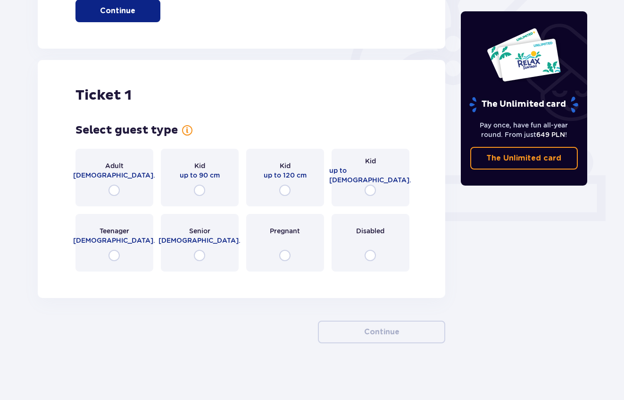
click at [116, 177] on p "18 - 65 y.o." at bounding box center [114, 174] width 82 height 9
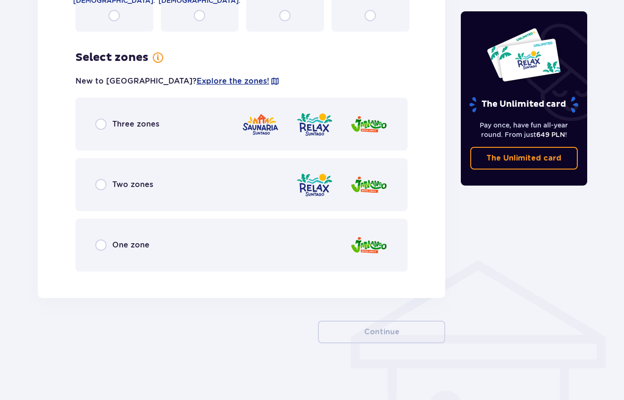
click at [135, 248] on p "One zone" at bounding box center [130, 245] width 37 height 10
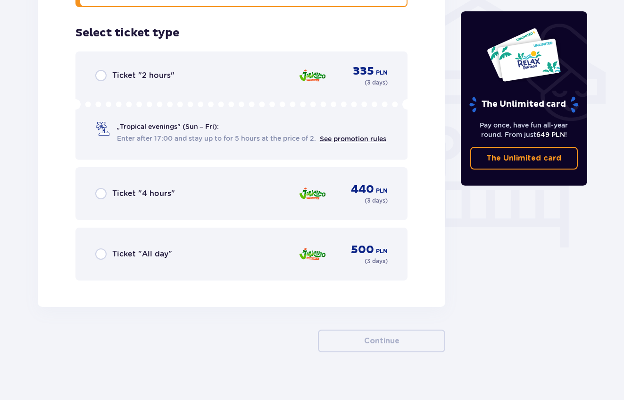
scroll to position [780, 0]
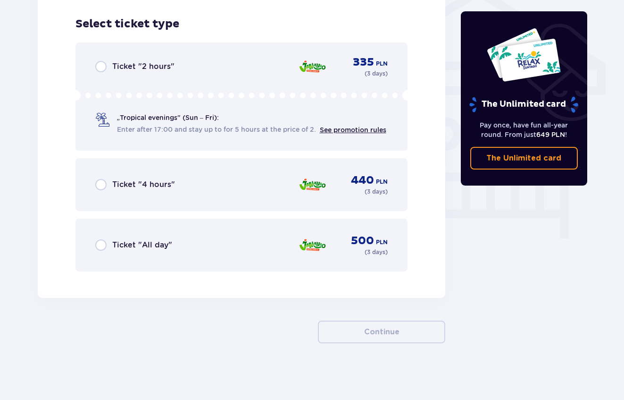
click at [125, 243] on p "Ticket "All day"" at bounding box center [142, 245] width 60 height 10
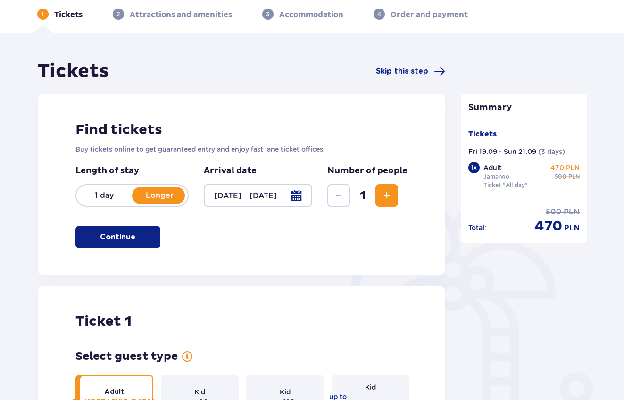
scroll to position [40, 0]
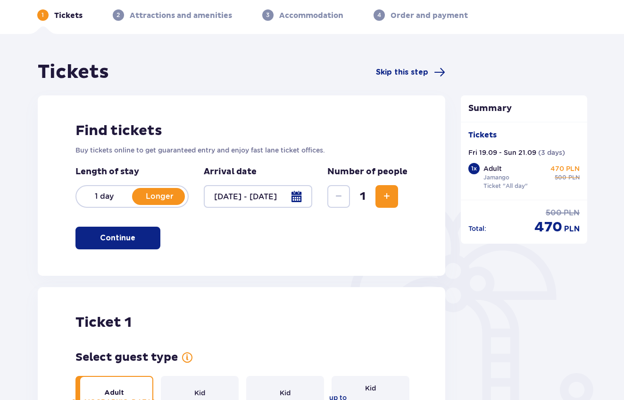
click at [393, 196] on span "Increase" at bounding box center [386, 196] width 11 height 11
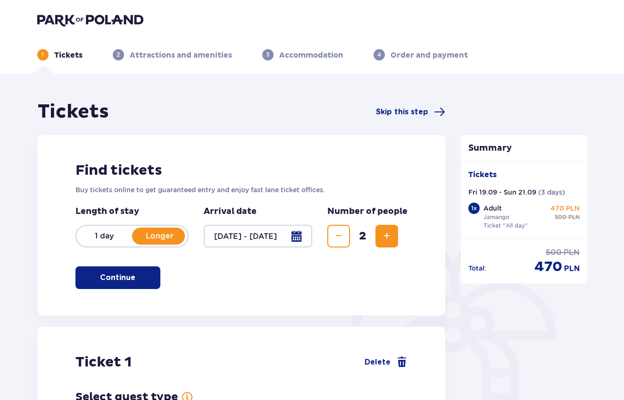
scroll to position [0, 0]
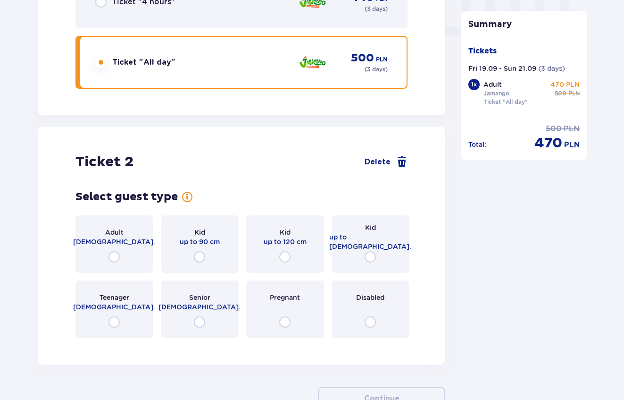
click at [110, 255] on input "radio" at bounding box center [114, 256] width 11 height 11
radio input "true"
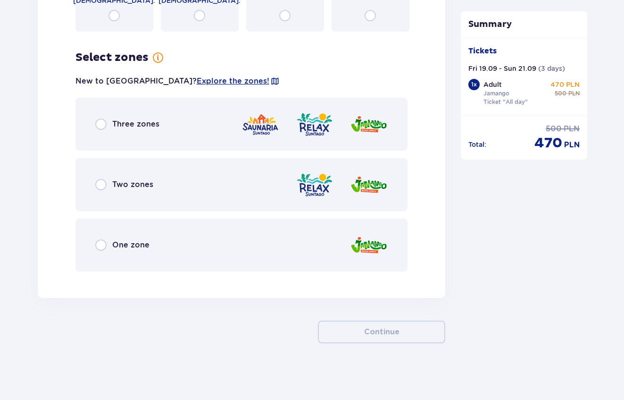
click at [125, 246] on p "One zone" at bounding box center [130, 245] width 37 height 10
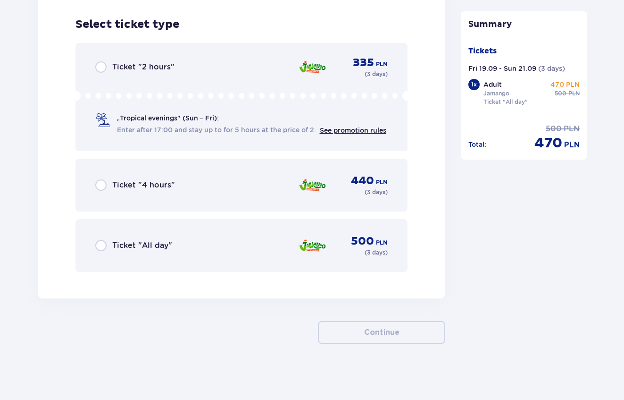
scroll to position [1542, 0]
click at [117, 247] on p "Ticket "All day"" at bounding box center [142, 245] width 60 height 10
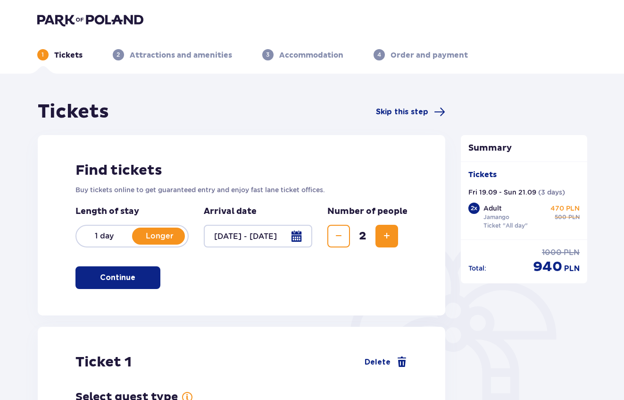
scroll to position [0, 0]
click at [388, 235] on span "Increase" at bounding box center [386, 235] width 11 height 11
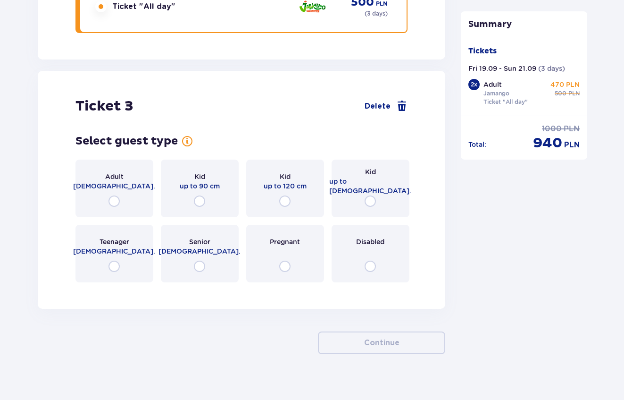
scroll to position [1905, 0]
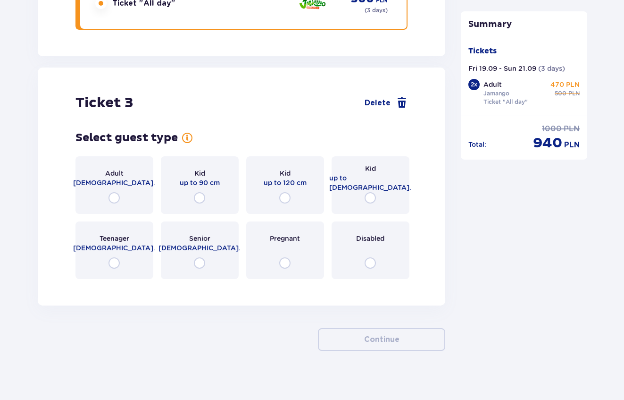
click at [374, 192] on input "radio" at bounding box center [370, 197] width 11 height 11
radio input "true"
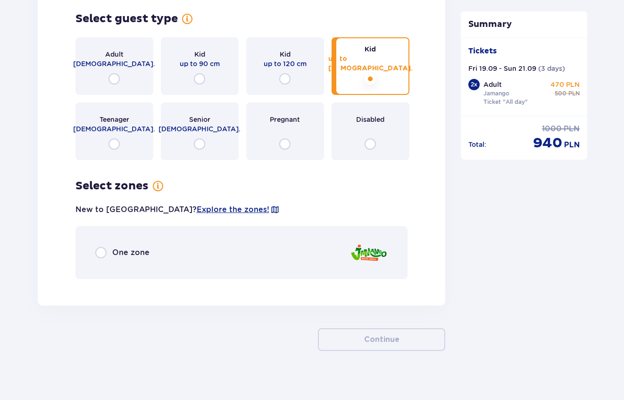
click at [122, 254] on div "One zone" at bounding box center [242, 252] width 333 height 53
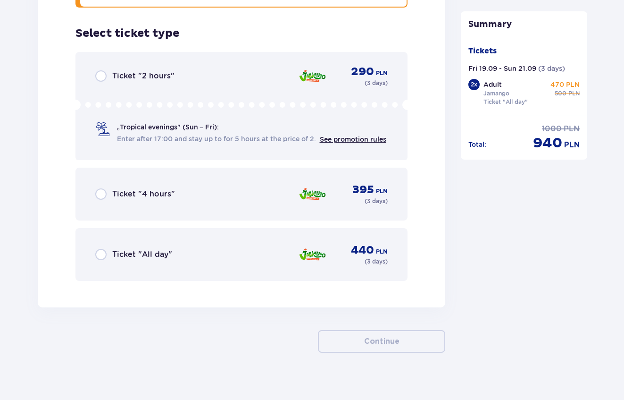
scroll to position [2298, 0]
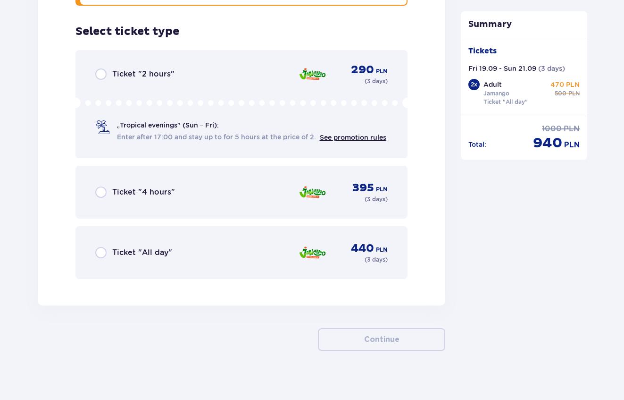
click at [122, 247] on p "Ticket "All day"" at bounding box center [142, 252] width 60 height 10
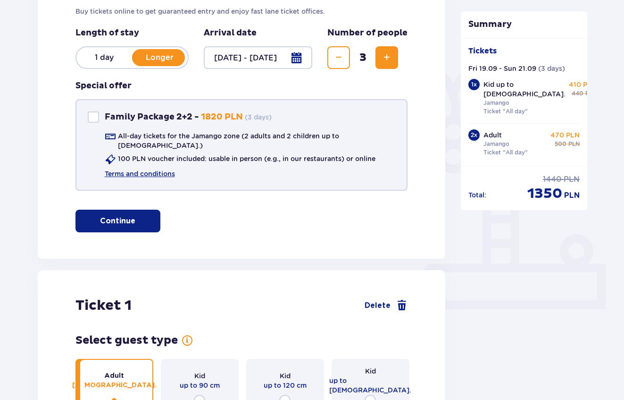
scroll to position [183, 0]
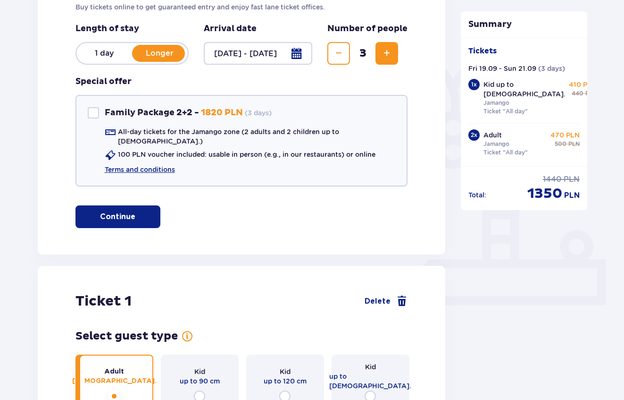
click at [122, 211] on p "Continue" at bounding box center [117, 216] width 35 height 10
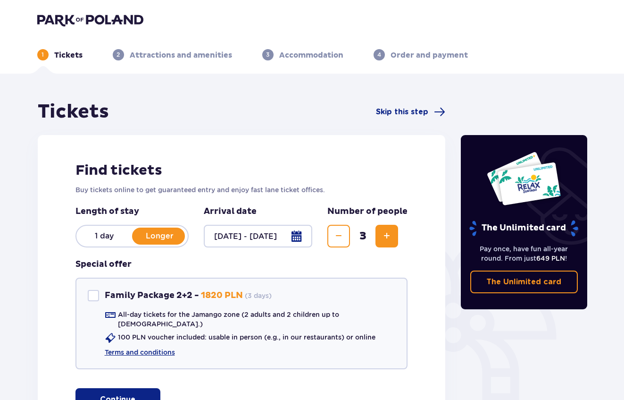
scroll to position [0, 0]
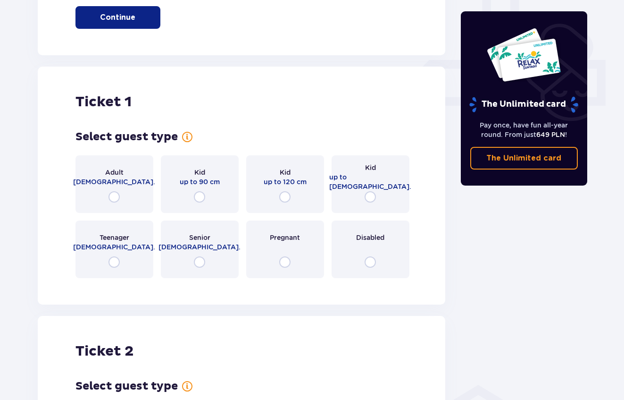
click at [110, 194] on input "radio" at bounding box center [114, 196] width 11 height 11
radio input "true"
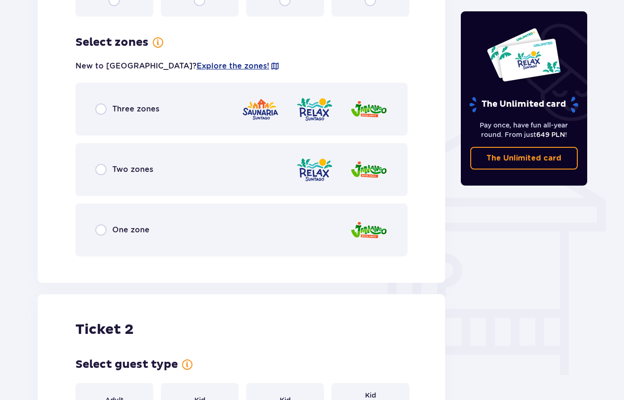
scroll to position [660, 0]
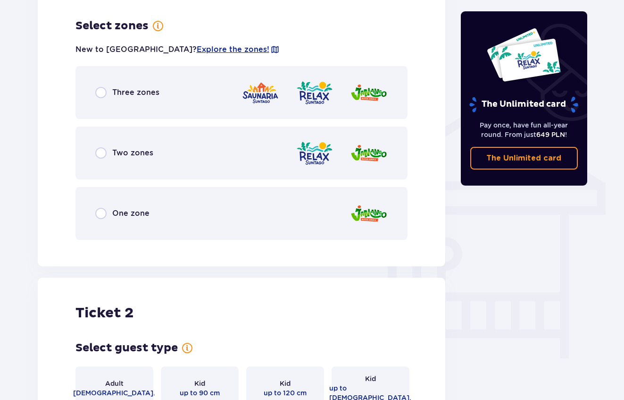
click at [135, 223] on div "One zone" at bounding box center [242, 213] width 333 height 53
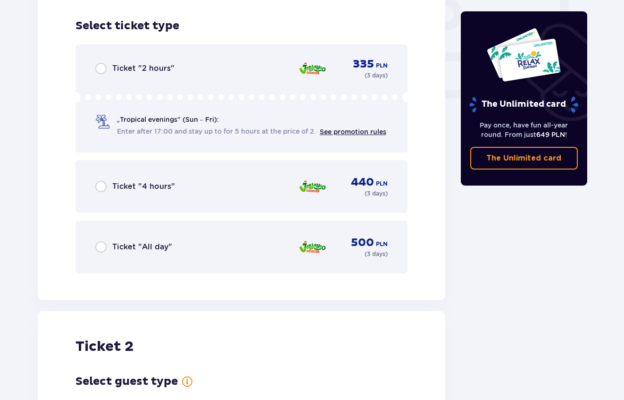
click at [129, 236] on div "Ticket "All day" 500 PLN ( 3 days )" at bounding box center [241, 247] width 293 height 23
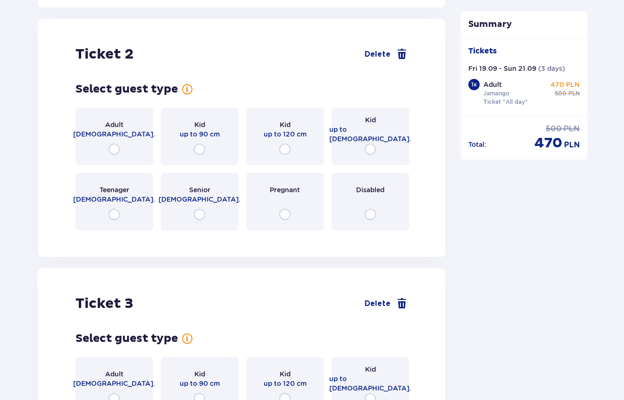
click at [121, 137] on div "Adult 18 - 65 y.o." at bounding box center [115, 137] width 78 height 58
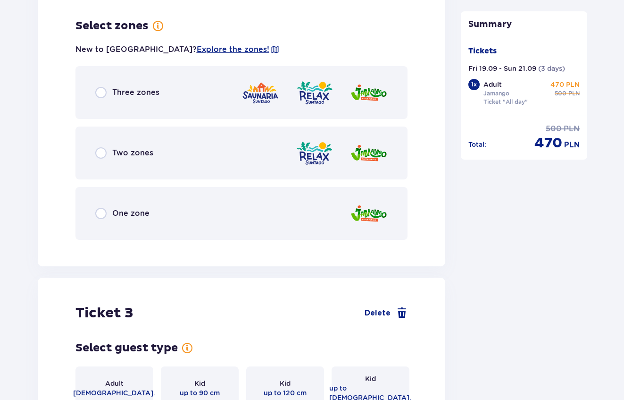
click at [123, 209] on p "One zone" at bounding box center [130, 213] width 37 height 10
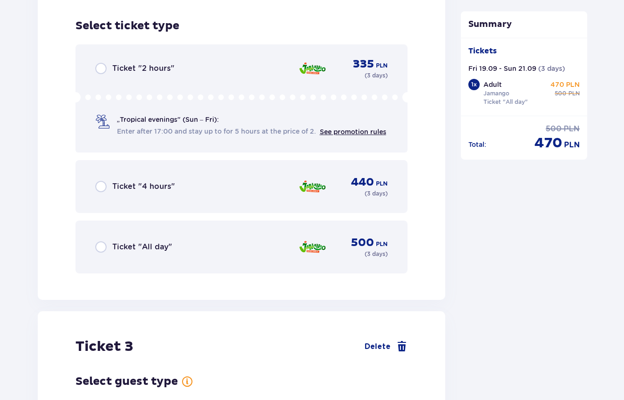
click at [121, 242] on p "Ticket "All day"" at bounding box center [142, 247] width 60 height 10
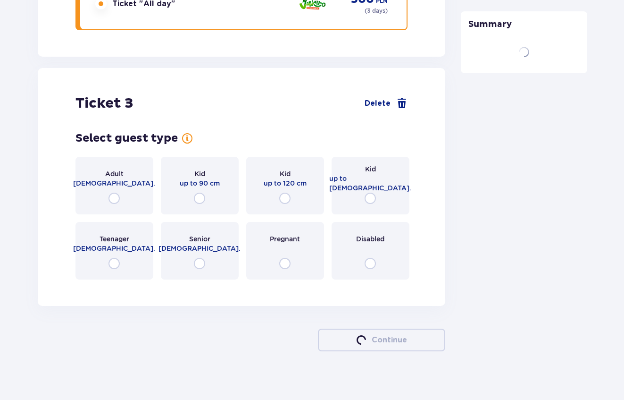
scroll to position [1905, 0]
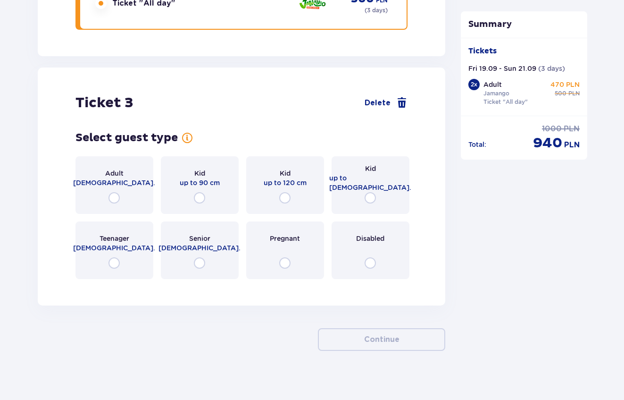
click at [375, 192] on input "radio" at bounding box center [370, 197] width 11 height 11
radio input "true"
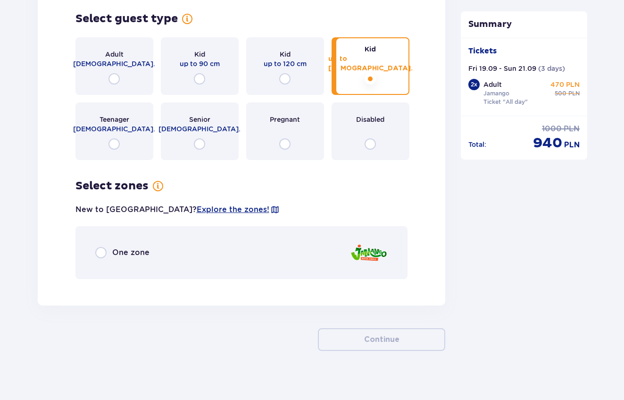
click at [146, 247] on p "One zone" at bounding box center [130, 252] width 37 height 10
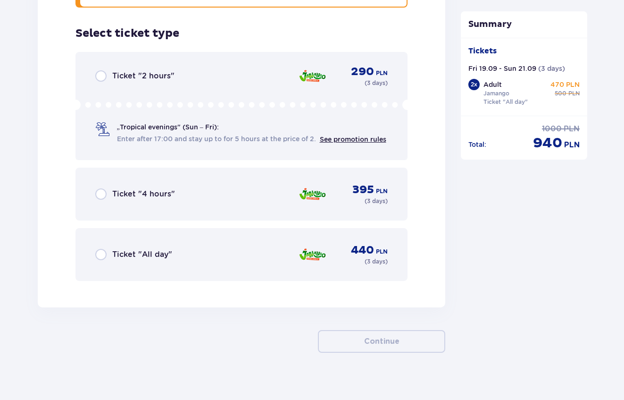
scroll to position [2298, 0]
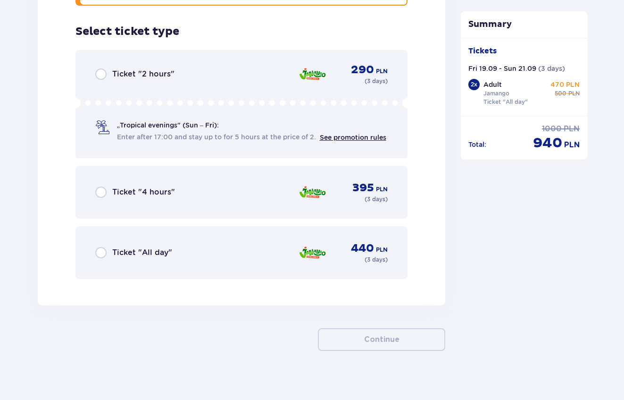
click at [138, 251] on div "Ticket "All day"" at bounding box center [133, 252] width 77 height 11
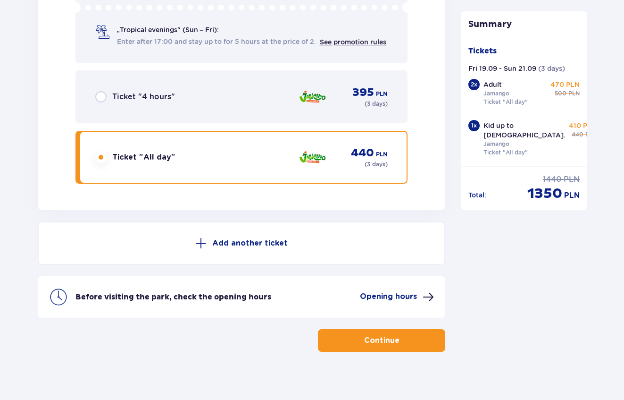
scroll to position [2394, 0]
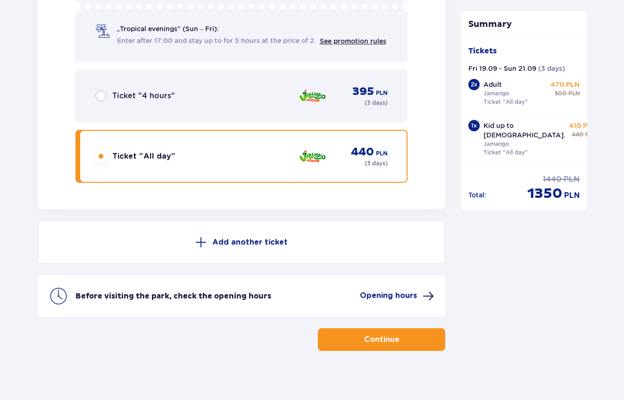
click at [388, 335] on p "Continue" at bounding box center [381, 339] width 35 height 10
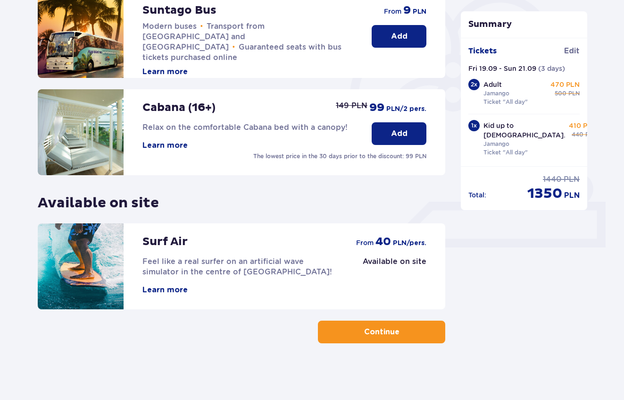
click at [383, 341] on button "Continue" at bounding box center [381, 331] width 127 height 23
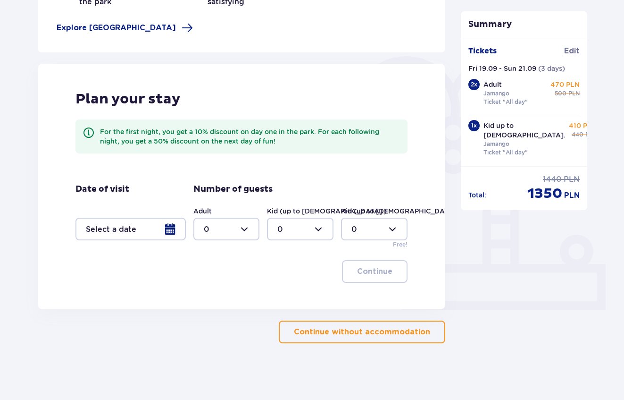
scroll to position [178, 0]
click at [129, 234] on div at bounding box center [131, 229] width 110 height 23
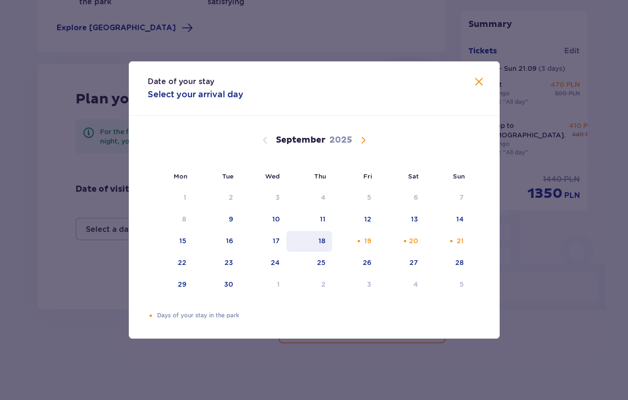
click at [319, 240] on div "18" at bounding box center [322, 240] width 7 height 9
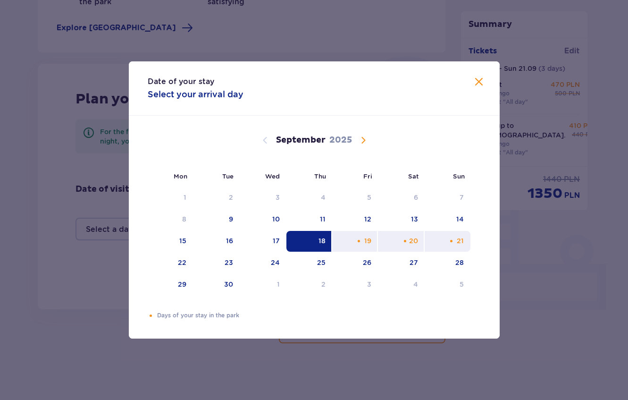
click at [458, 243] on div "21" at bounding box center [460, 240] width 7 height 9
type input "18.09.25 - 21.09.25"
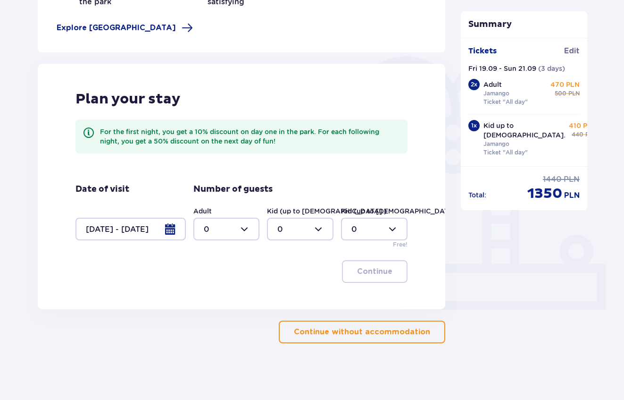
click at [224, 229] on div at bounding box center [227, 229] width 67 height 23
click at [219, 299] on div "2" at bounding box center [227, 297] width 46 height 10
type input "2"
click at [320, 226] on div at bounding box center [300, 229] width 67 height 23
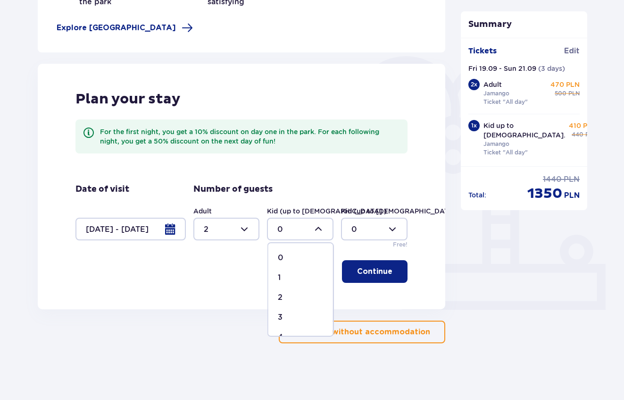
click at [295, 274] on div "1" at bounding box center [301, 277] width 46 height 10
type input "1"
click at [387, 271] on button "Continue" at bounding box center [375, 271] width 66 height 23
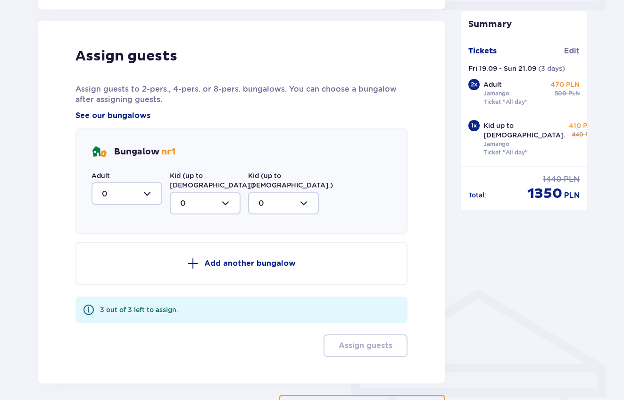
scroll to position [487, 0]
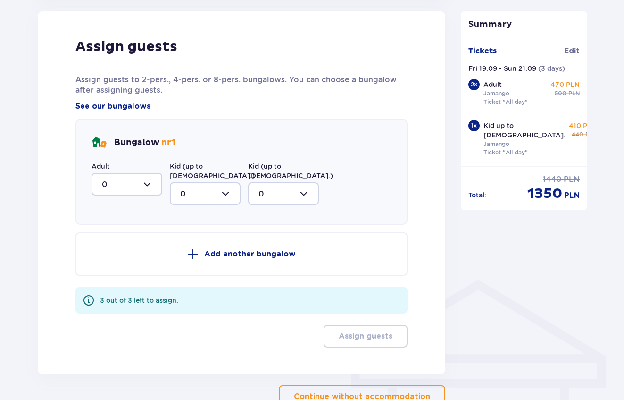
click at [132, 182] on div at bounding box center [127, 184] width 71 height 23
click at [128, 250] on div "2" at bounding box center [127, 252] width 50 height 10
type input "2"
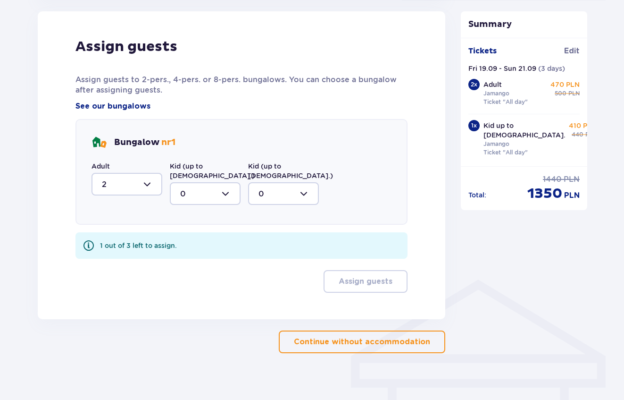
click at [198, 182] on div at bounding box center [205, 193] width 71 height 23
click at [200, 237] on div "1" at bounding box center [205, 242] width 50 height 10
type input "1"
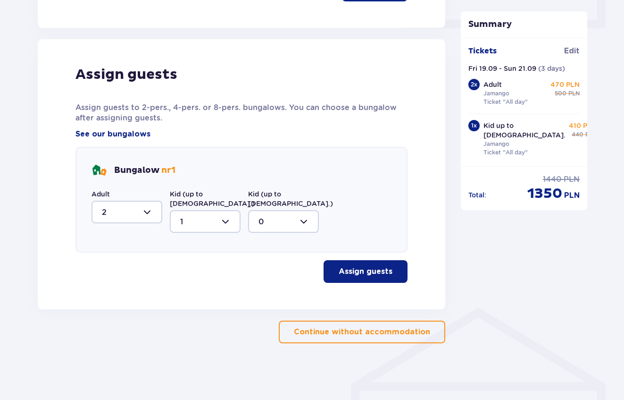
scroll to position [450, 0]
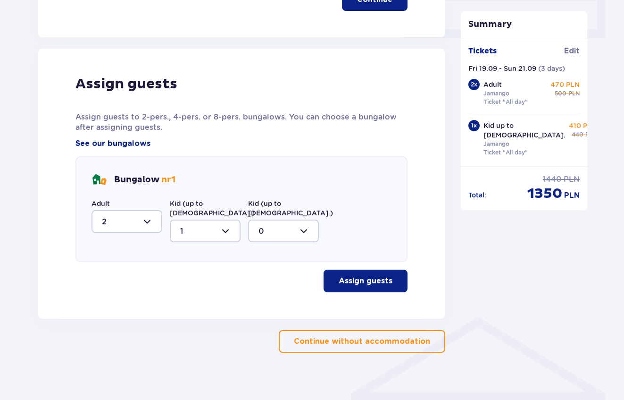
click at [350, 277] on button "Assign guests" at bounding box center [366, 281] width 84 height 23
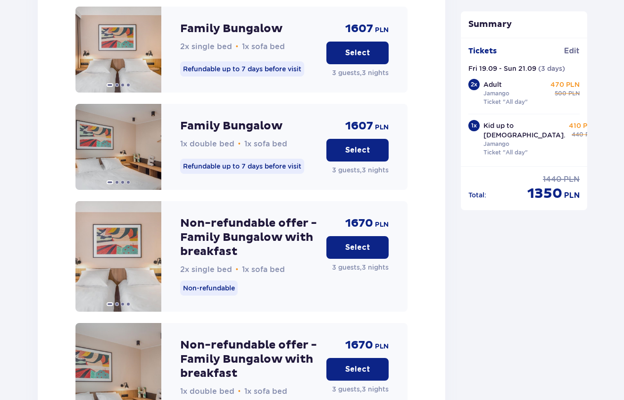
scroll to position [1111, 0]
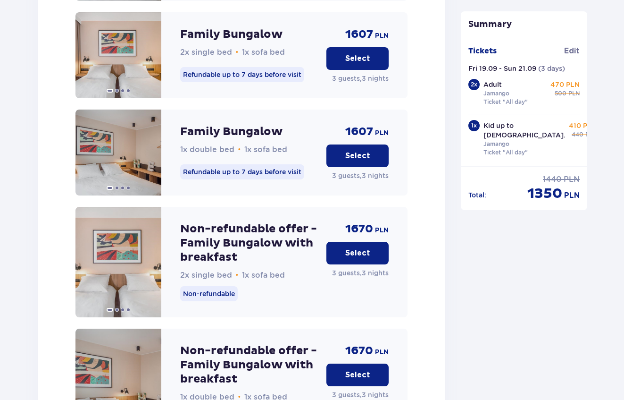
click at [343, 242] on button "Select" at bounding box center [358, 253] width 62 height 23
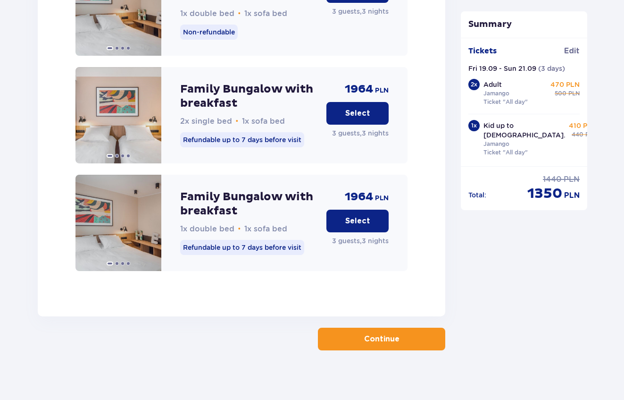
scroll to position [1492, 0]
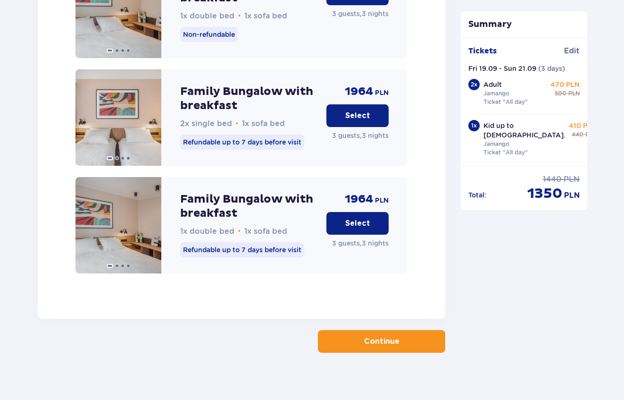
click at [373, 336] on p "Continue" at bounding box center [381, 341] width 35 height 10
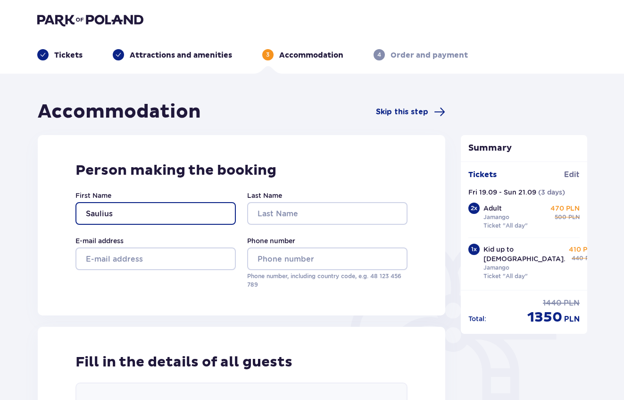
type input "Saulius"
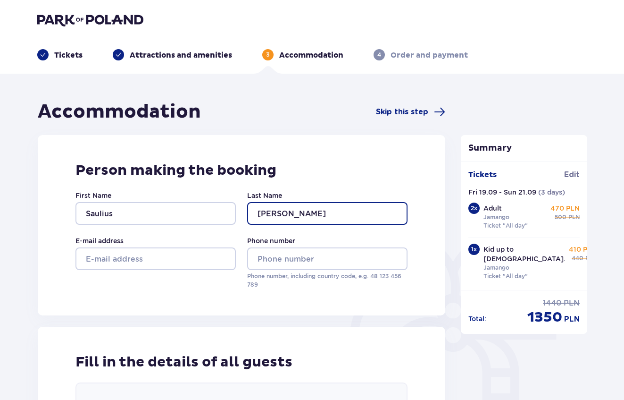
type input "Kuzma"
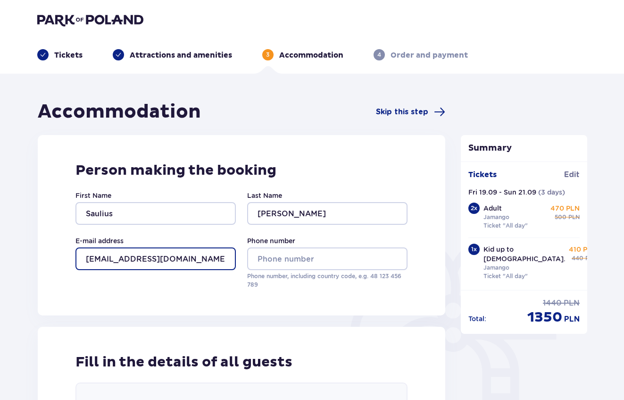
type input "[EMAIL_ADDRESS][DOMAIN_NAME]"
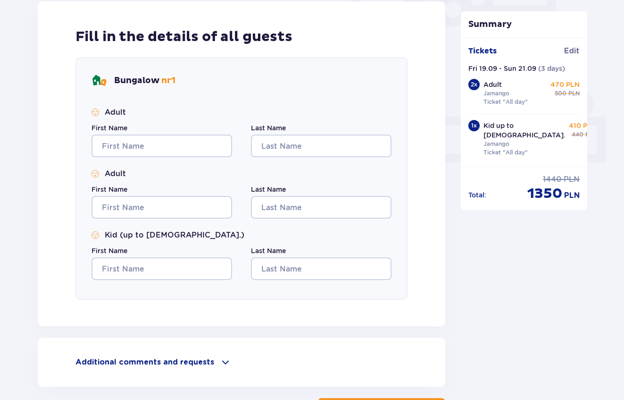
scroll to position [324, 0]
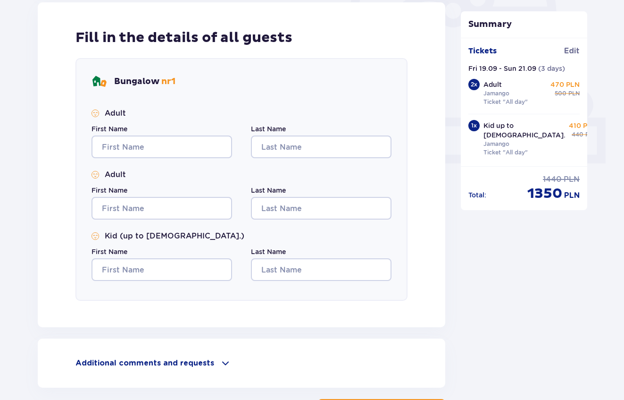
type input "+37062901483"
type input "Saulius"
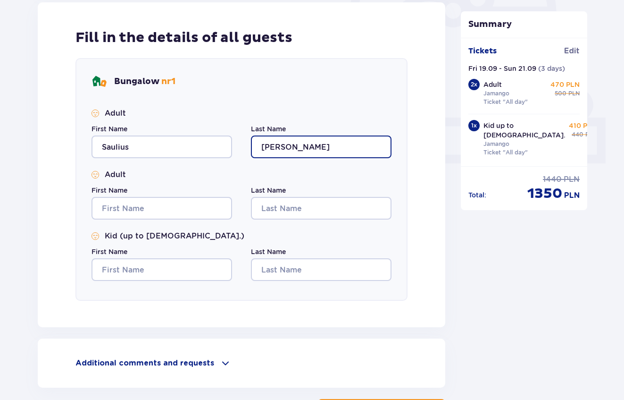
type input "Kuzma"
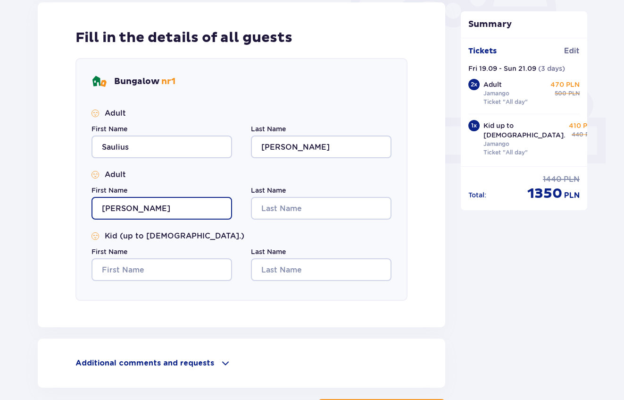
type input "Aiga"
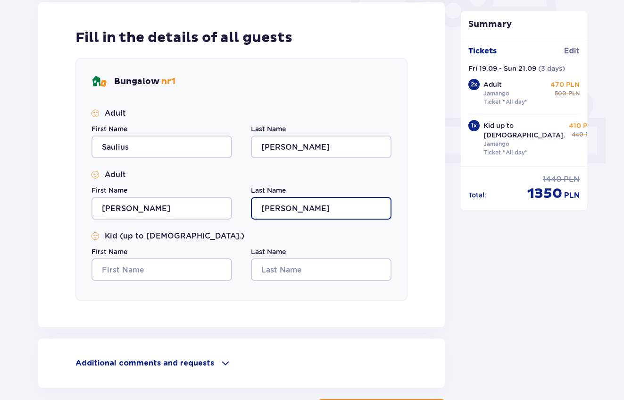
type input "Jonele"
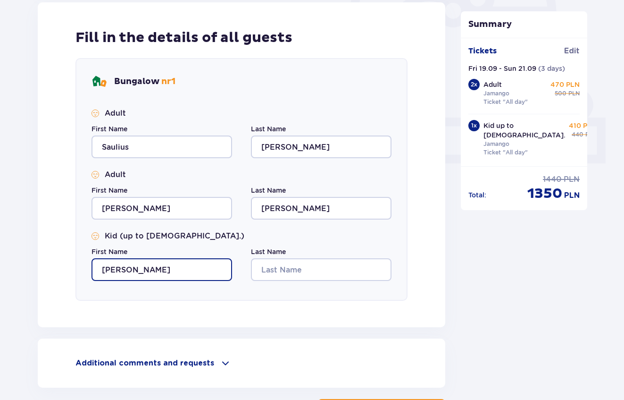
type input "Fredis"
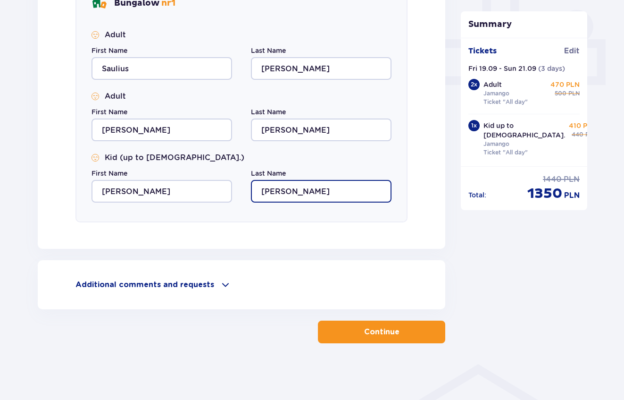
scroll to position [403, 0]
type input "Kuzma"
click at [220, 286] on span at bounding box center [225, 284] width 11 height 11
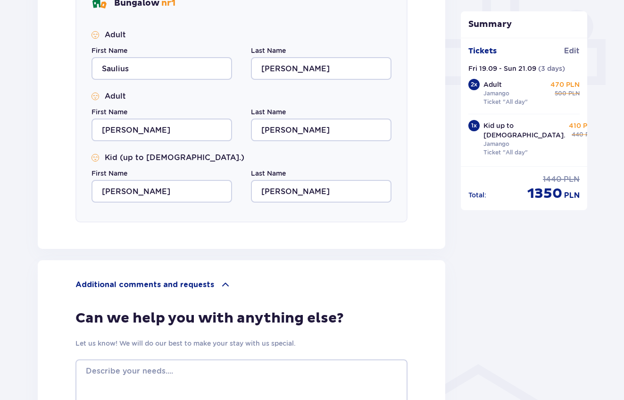
scroll to position [401, 0]
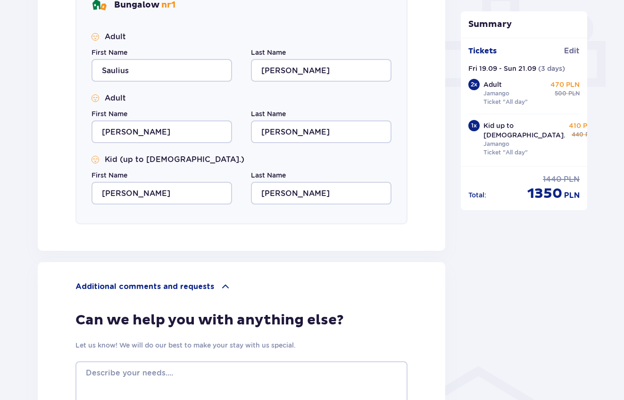
click at [220, 286] on span at bounding box center [225, 286] width 11 height 11
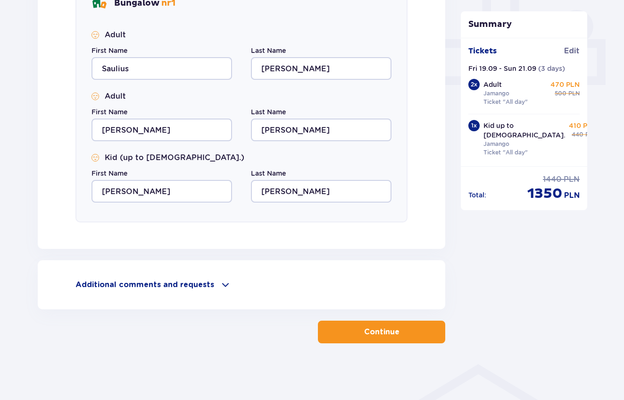
scroll to position [403, 0]
click at [401, 338] on button "Continue" at bounding box center [381, 331] width 127 height 23
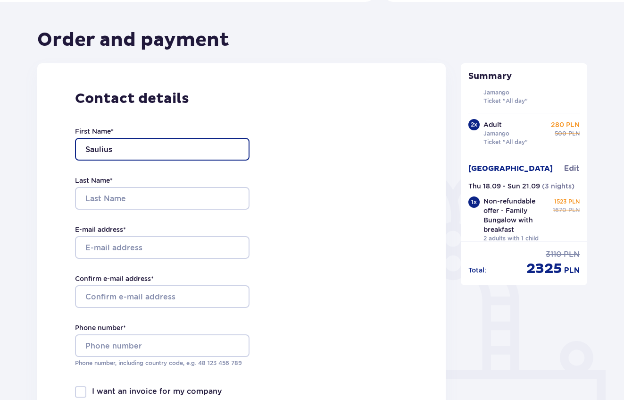
scroll to position [62, 0]
type input "Saulius"
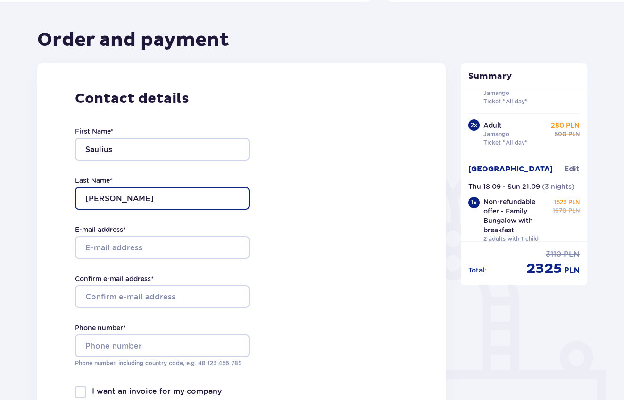
type input "Kuzma"
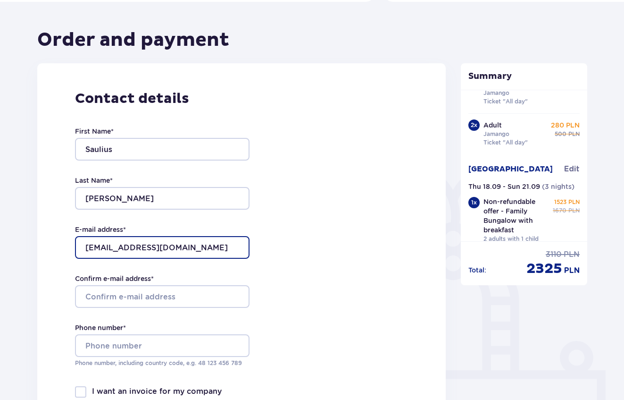
type input "[EMAIL_ADDRESS][DOMAIN_NAME]"
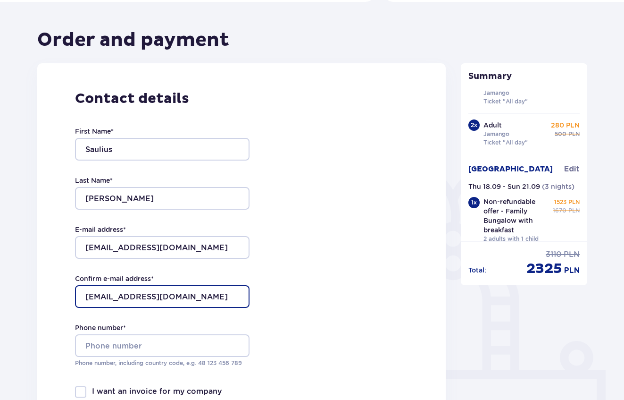
type input "[EMAIL_ADDRESS][DOMAIN_NAME]"
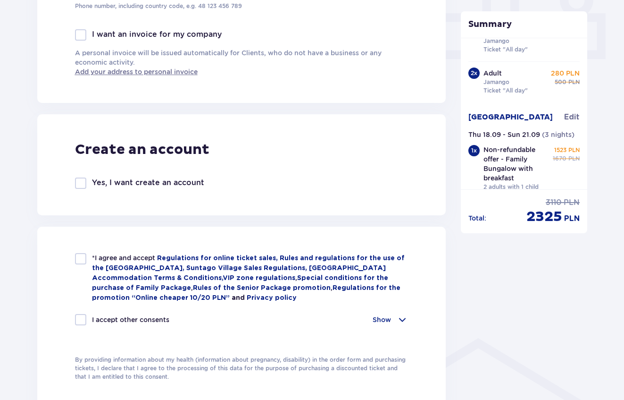
scroll to position [430, 0]
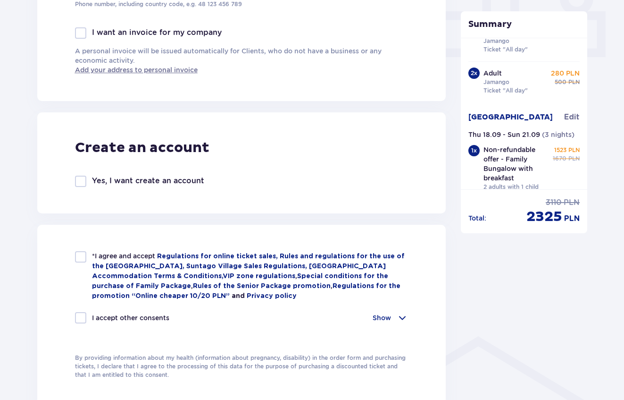
type input "+37062901483"
click at [79, 256] on div at bounding box center [80, 256] width 11 height 11
checkbox input "true"
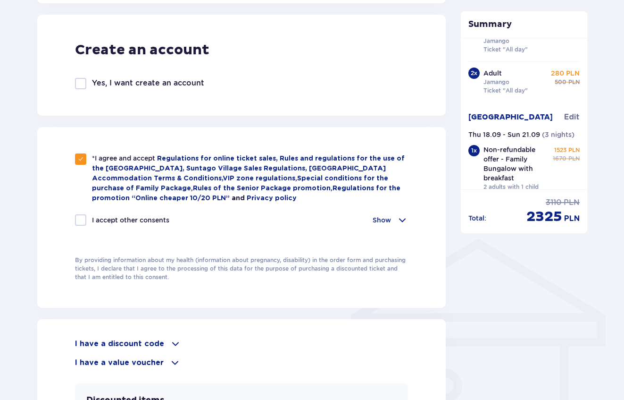
scroll to position [530, 0]
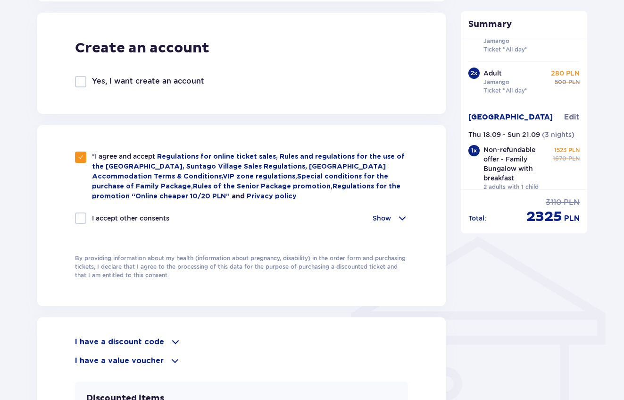
click at [383, 219] on p "Show" at bounding box center [382, 217] width 18 height 9
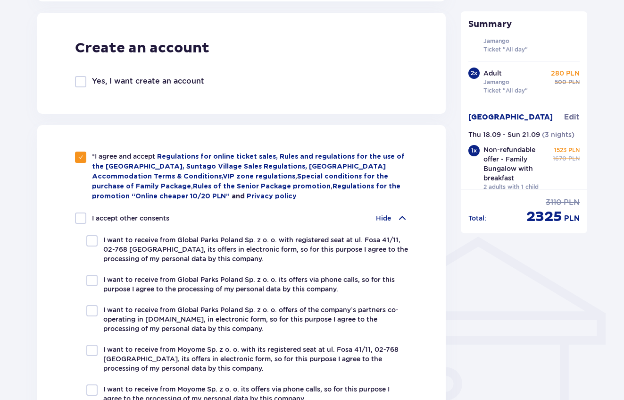
click at [383, 219] on p "Hide" at bounding box center [383, 217] width 15 height 9
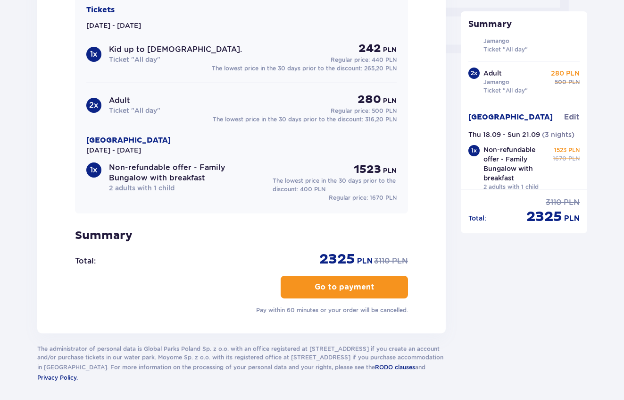
scroll to position [947, 0]
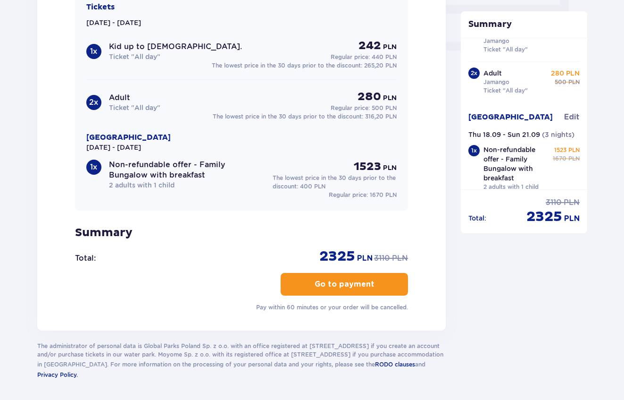
click at [327, 282] on p "Go to payment" at bounding box center [345, 284] width 60 height 10
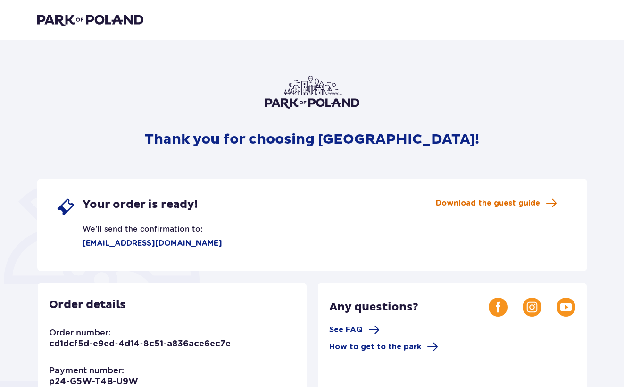
click at [456, 203] on span "Download the guest guide" at bounding box center [488, 203] width 104 height 10
